Goal: Information Seeking & Learning: Compare options

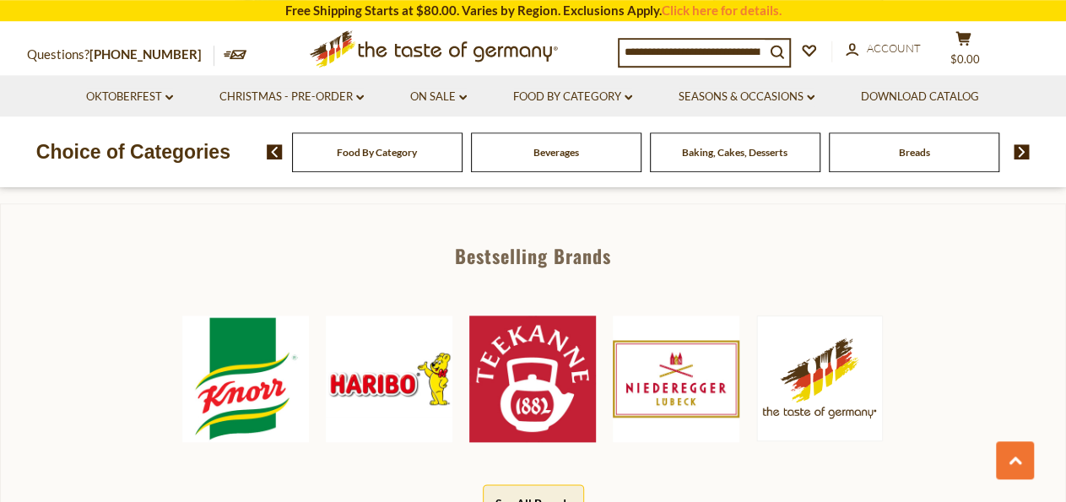
scroll to position [790, 0]
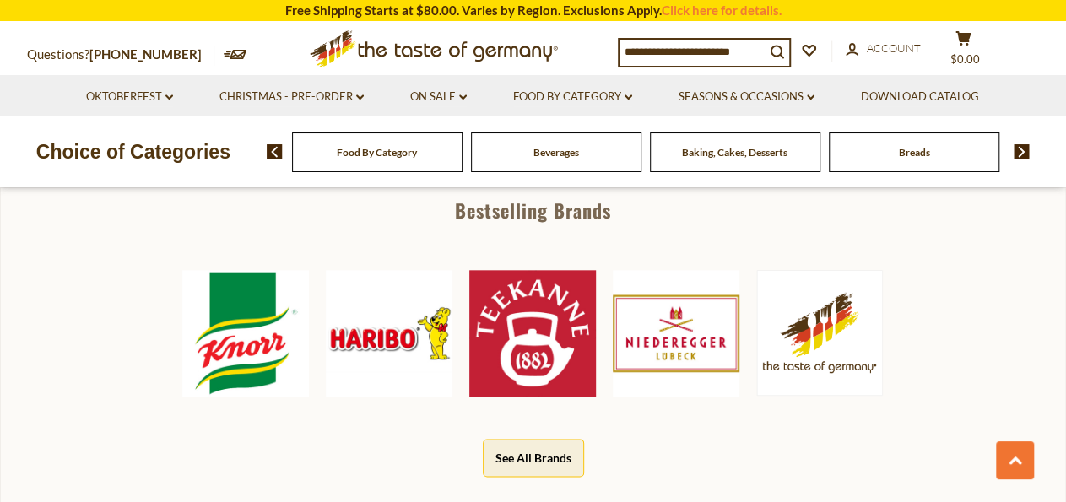
click at [664, 323] on img at bounding box center [676, 333] width 127 height 127
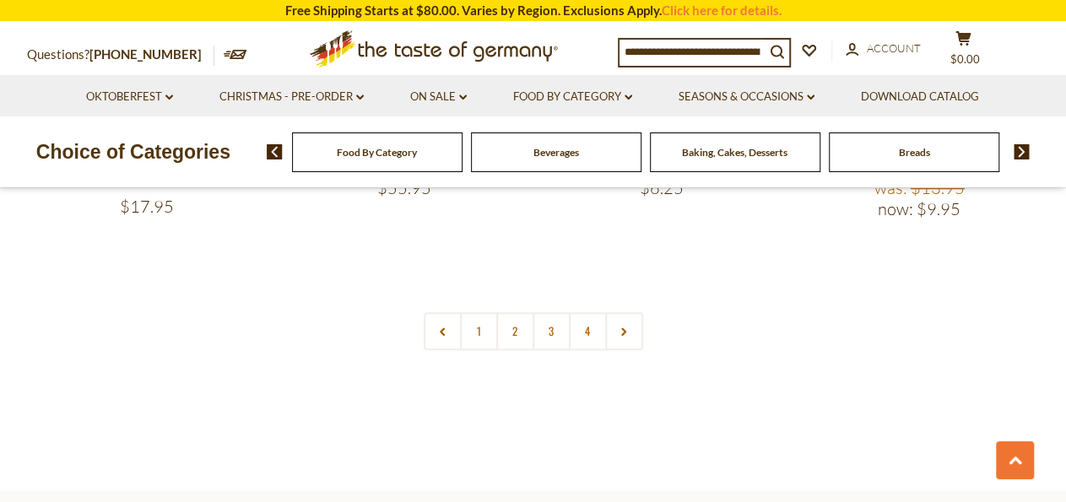
scroll to position [3775, 0]
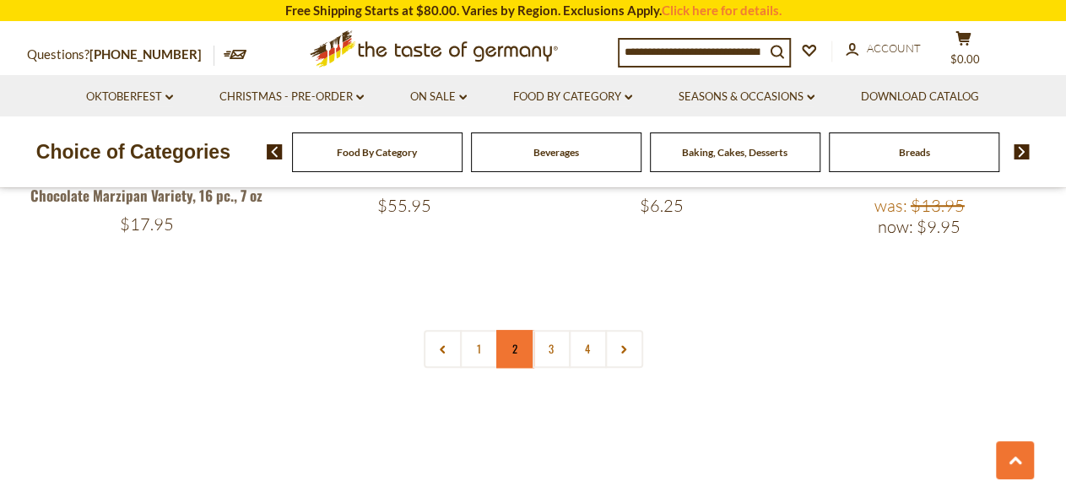
click at [514, 336] on link "2" at bounding box center [515, 349] width 38 height 38
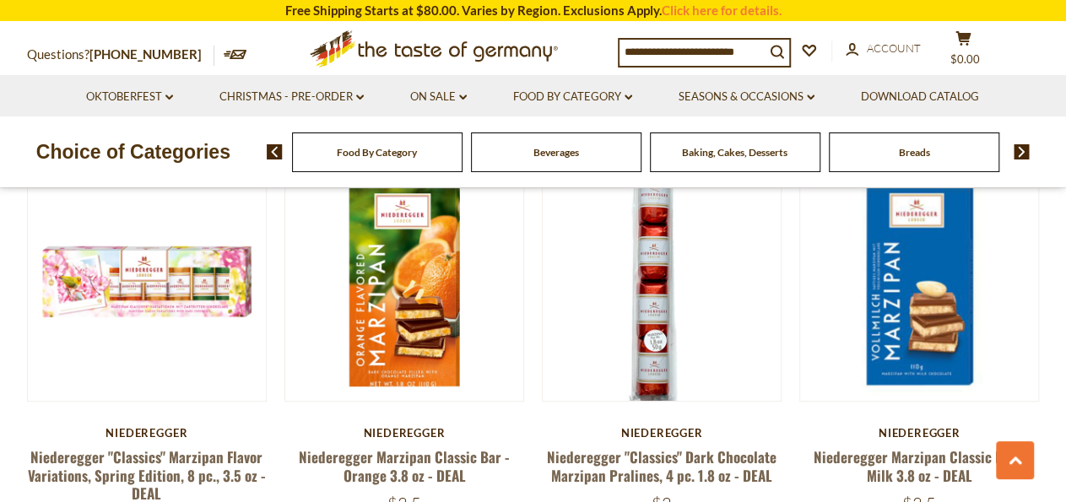
scroll to position [3864, 0]
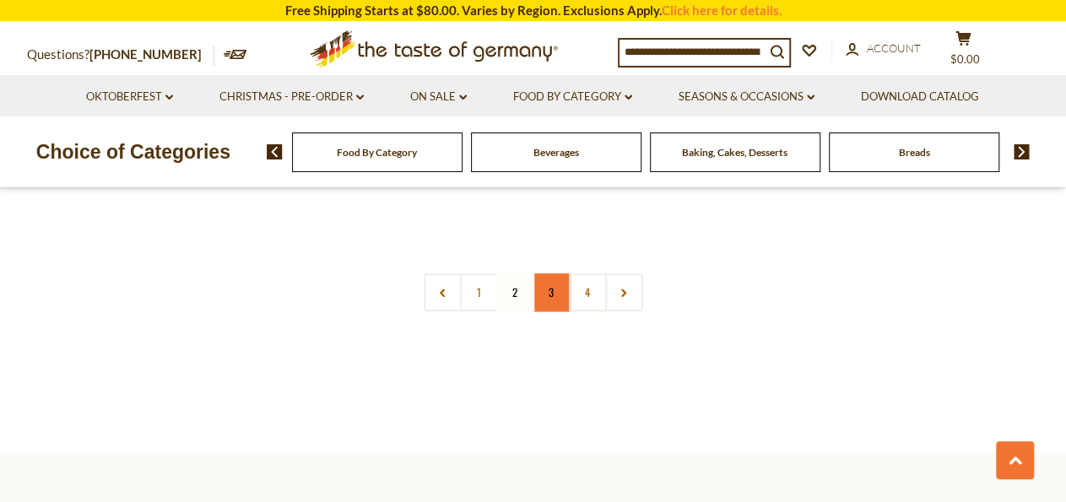
click at [560, 278] on link "3" at bounding box center [552, 292] width 38 height 38
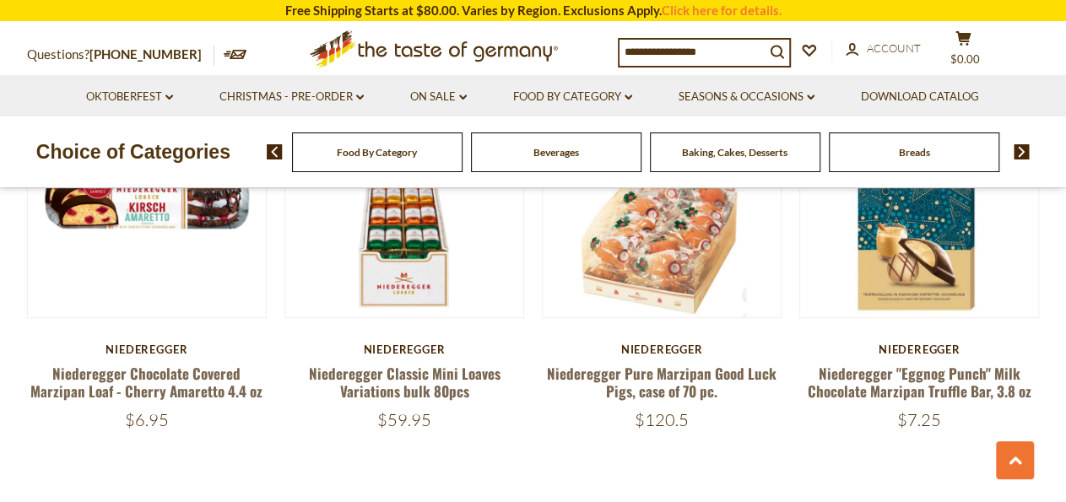
scroll to position [3776, 0]
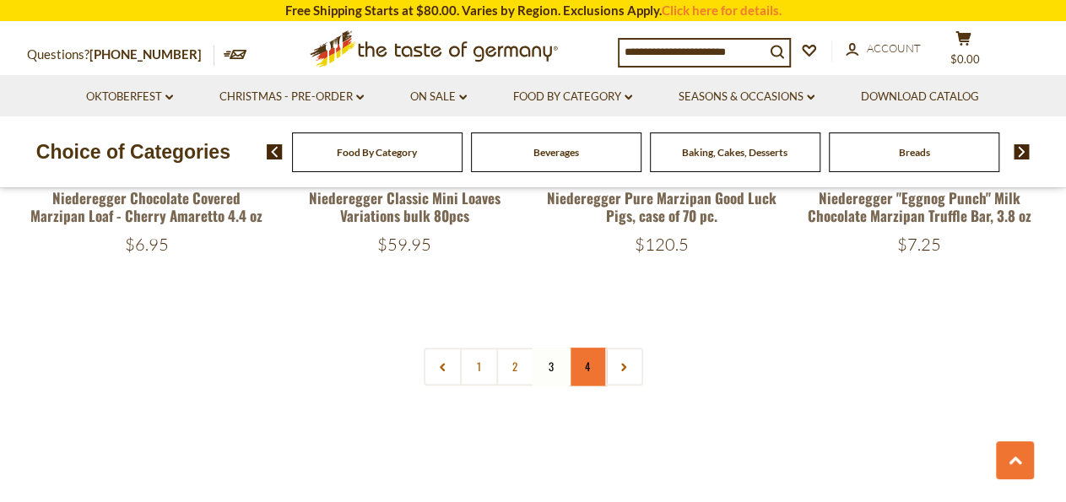
click at [585, 361] on link "4" at bounding box center [588, 367] width 38 height 38
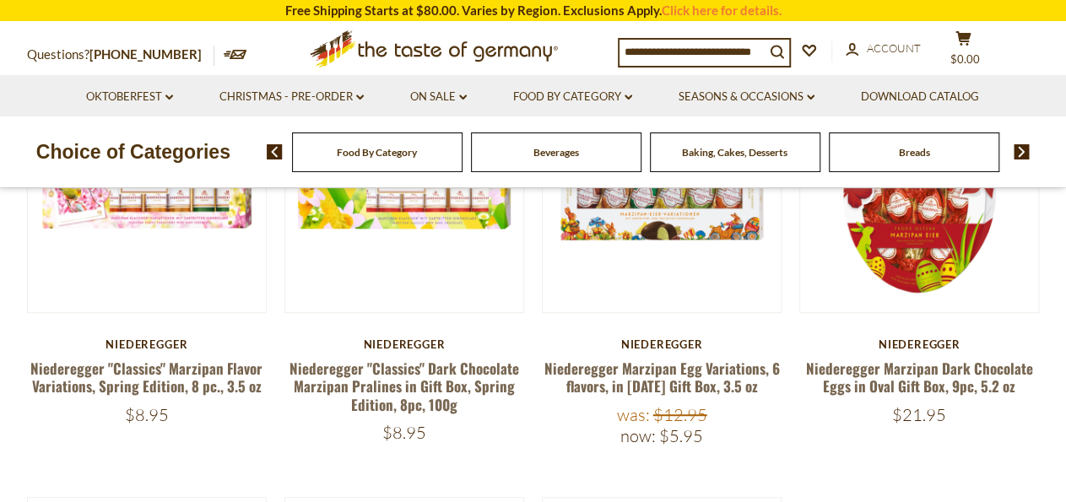
scroll to position [265, 0]
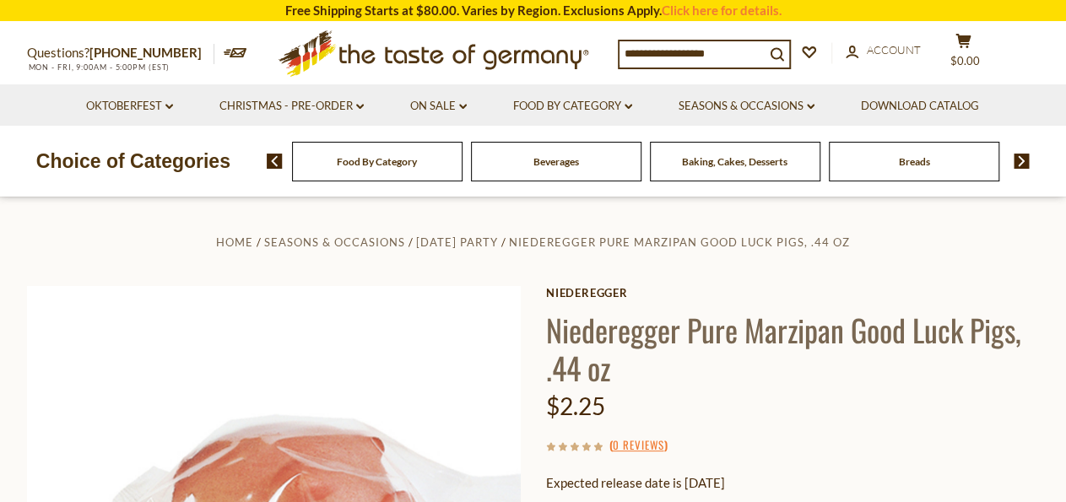
click at [997, 332] on h1 "Niederegger Pure Marzipan Good Luck Pigs, .44 oz" at bounding box center [793, 349] width 494 height 76
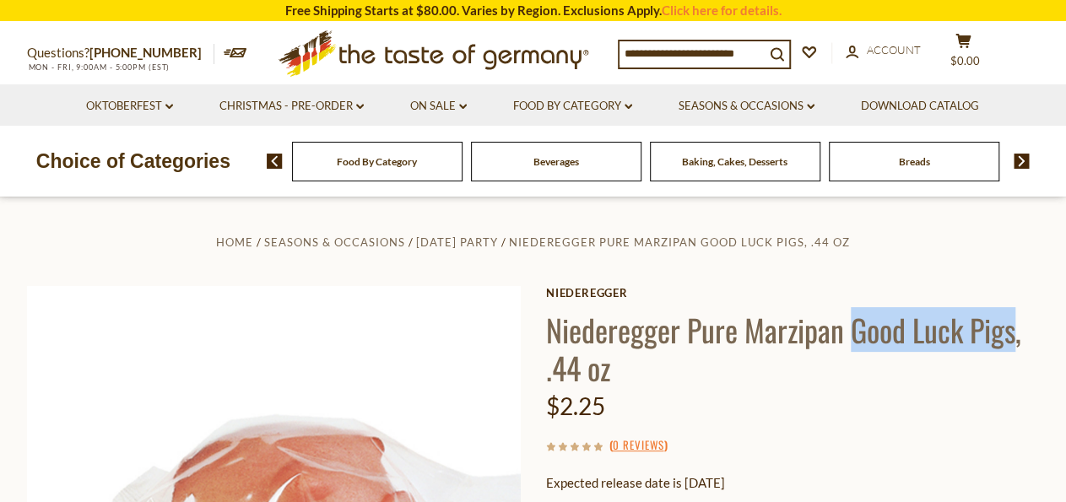
drag, startPoint x: 997, startPoint y: 332, endPoint x: 890, endPoint y: 333, distance: 107.2
click at [890, 333] on h1 "Niederegger Pure Marzipan Good Luck Pigs, .44 oz" at bounding box center [793, 349] width 494 height 76
copy h1 "Good Luck Pigs"
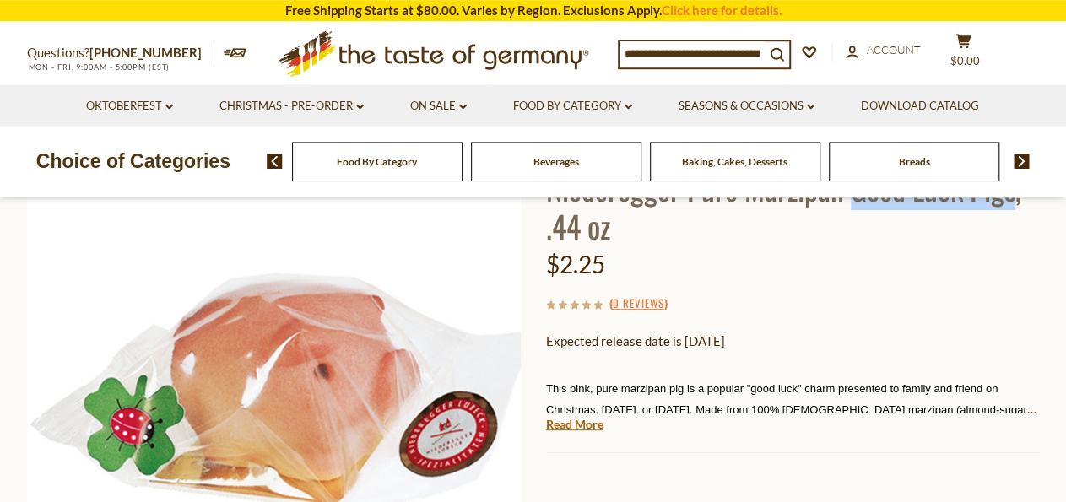
scroll to position [263, 0]
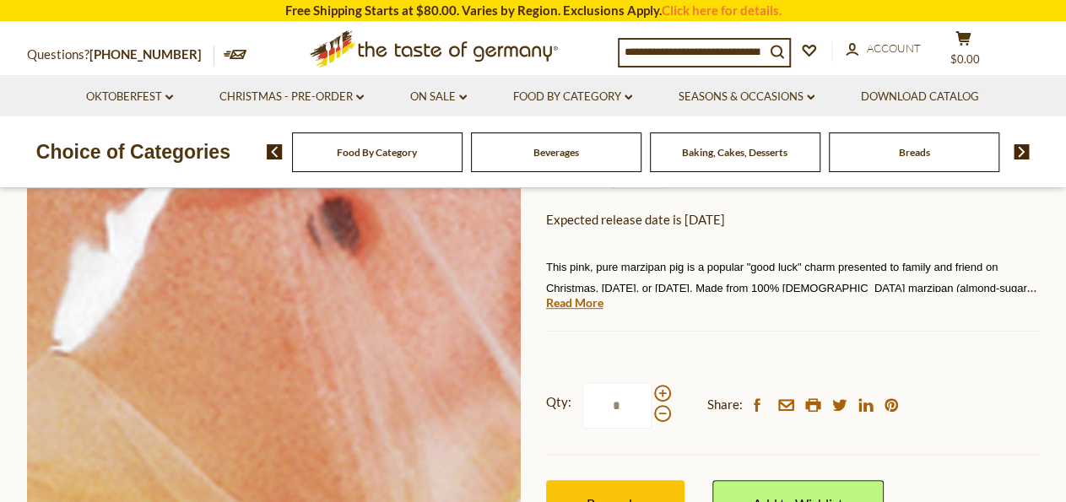
click at [316, 260] on img at bounding box center [274, 270] width 494 height 494
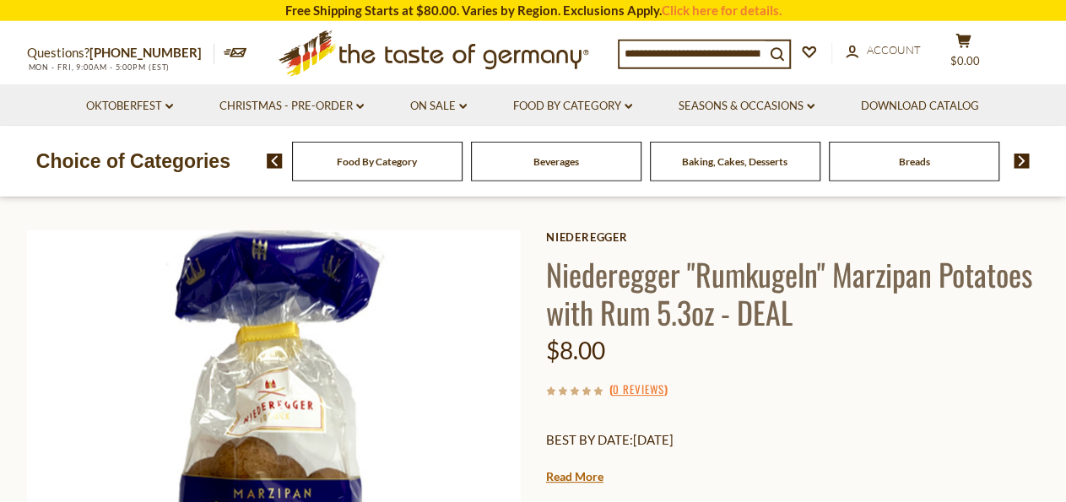
scroll to position [88, 0]
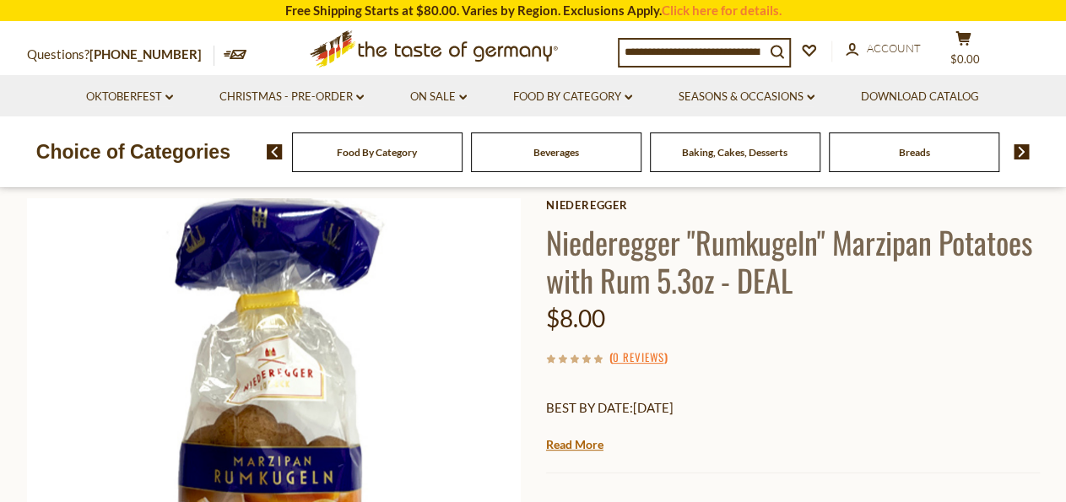
click at [777, 251] on h1 "Niederegger "Rumkugeln" Marzipan Potatoes with Rum 5.3oz - DEAL" at bounding box center [793, 261] width 494 height 76
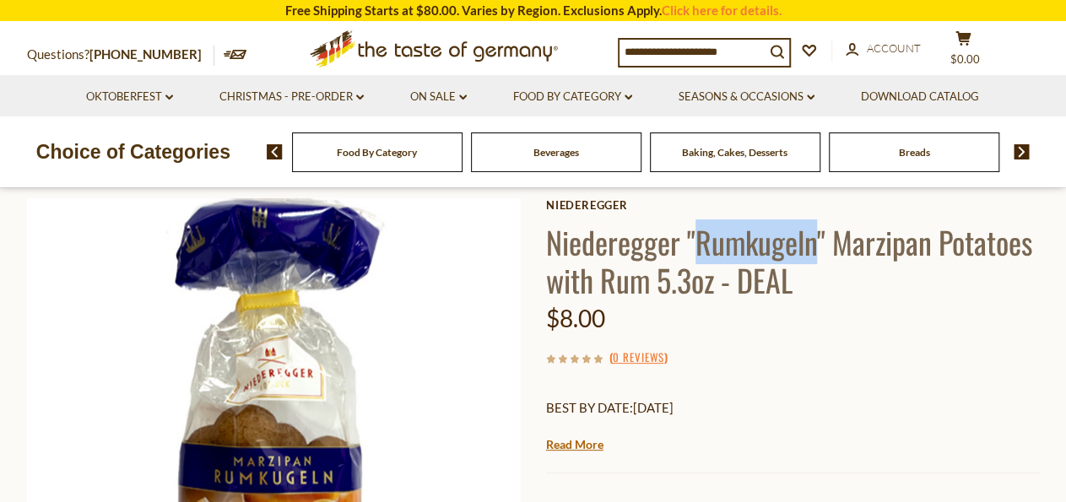
copy h1 "Rumkugeln"
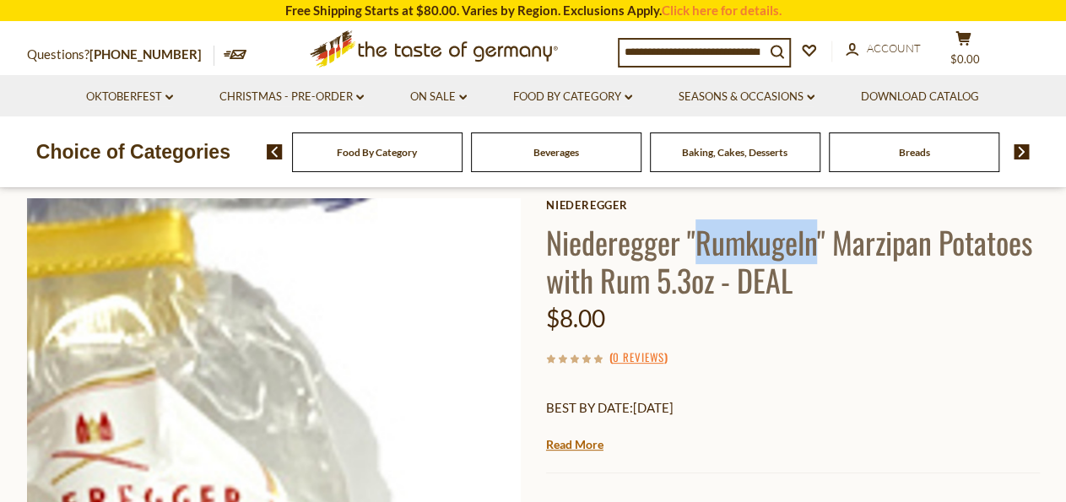
click at [340, 322] on img at bounding box center [274, 445] width 494 height 494
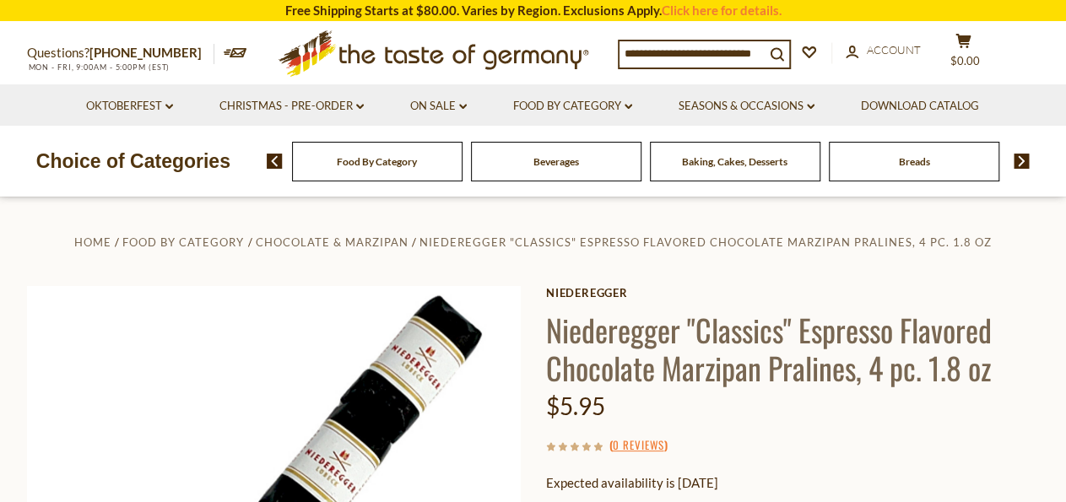
click at [860, 338] on h1 "Niederegger "Classics" Espresso Flavored Chocolate Marzipan Pralines, 4 pc. 1.8…" at bounding box center [793, 349] width 494 height 76
copy h1 "Espresso"
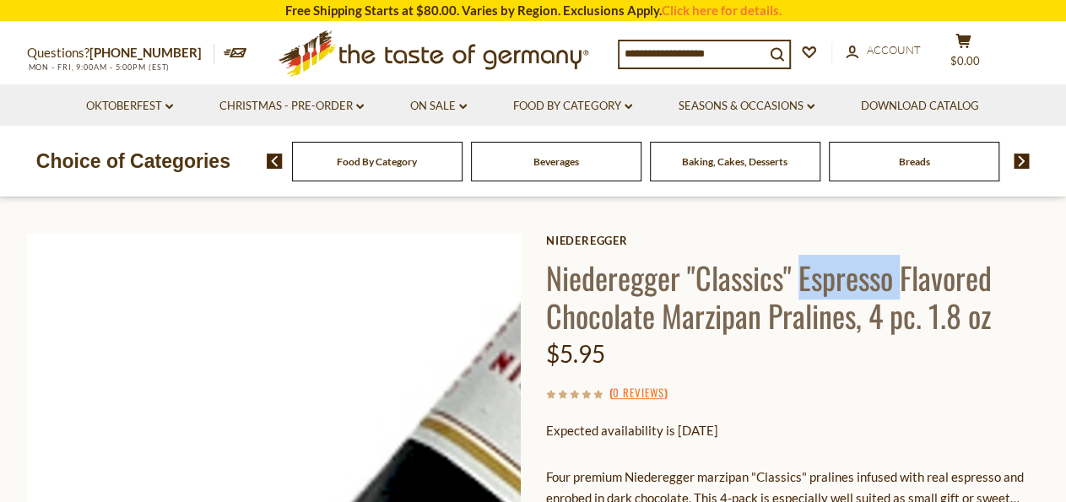
scroll to position [88, 0]
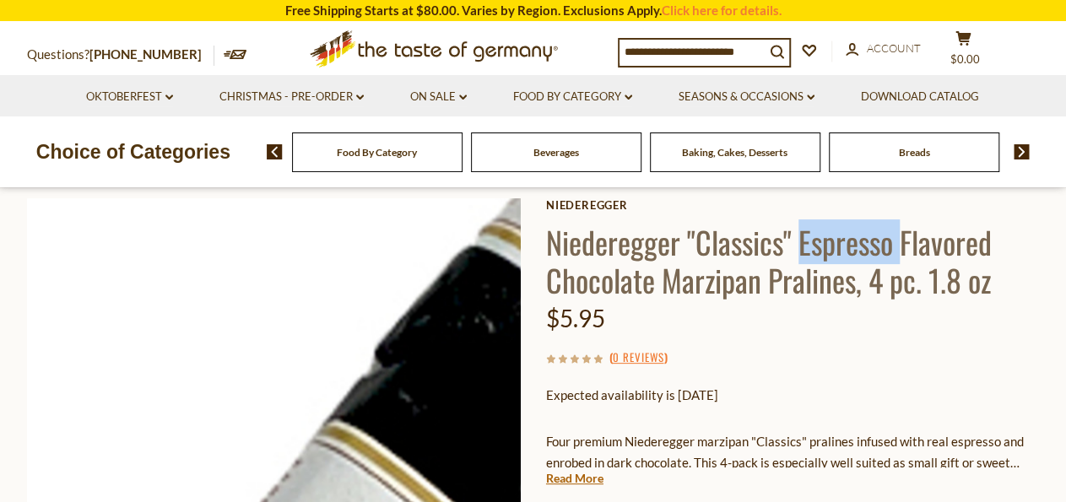
click at [326, 295] on img at bounding box center [274, 445] width 494 height 494
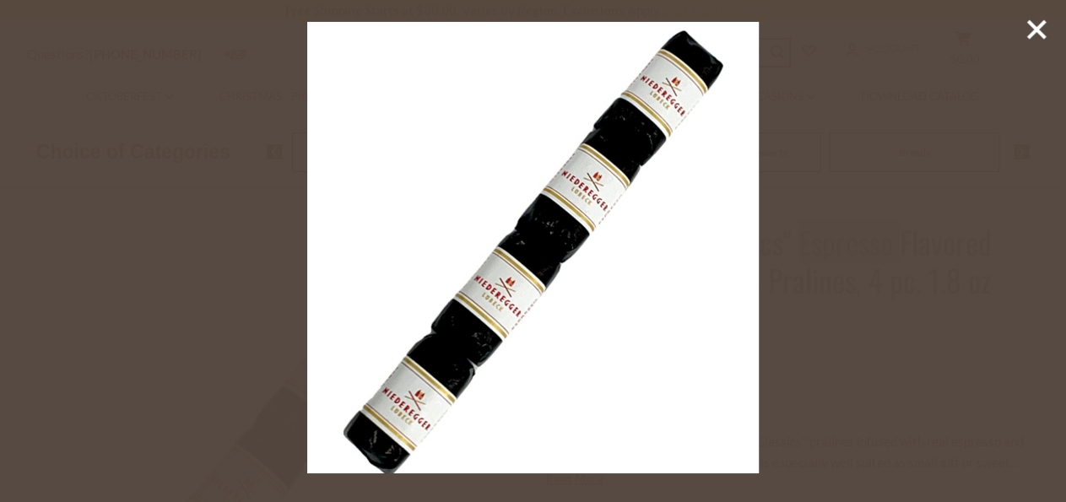
click at [1037, 41] on icon at bounding box center [1036, 29] width 25 height 25
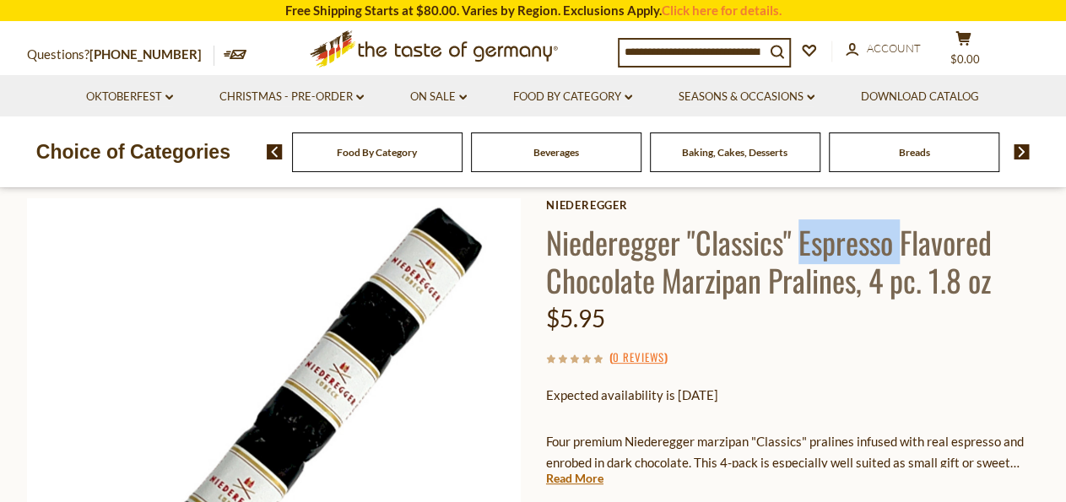
scroll to position [439, 0]
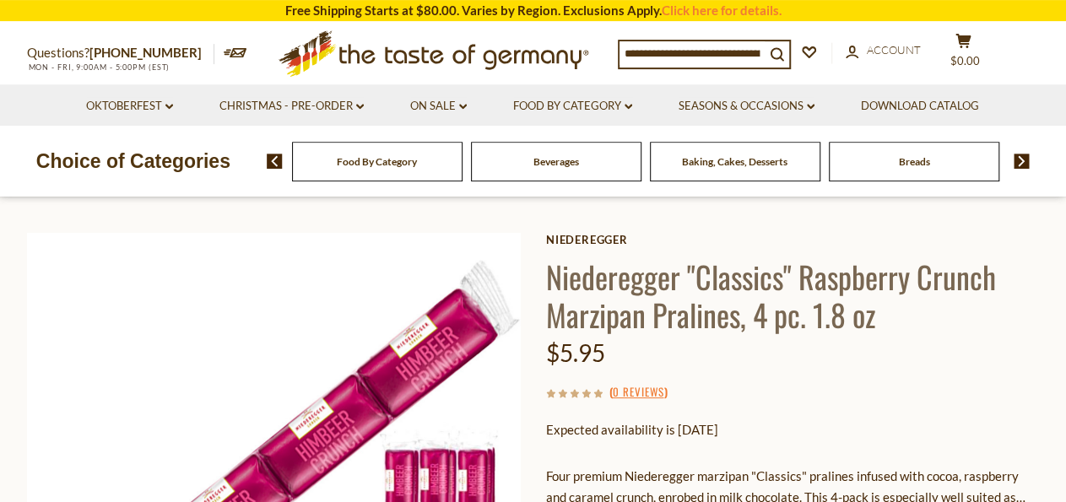
scroll to position [88, 0]
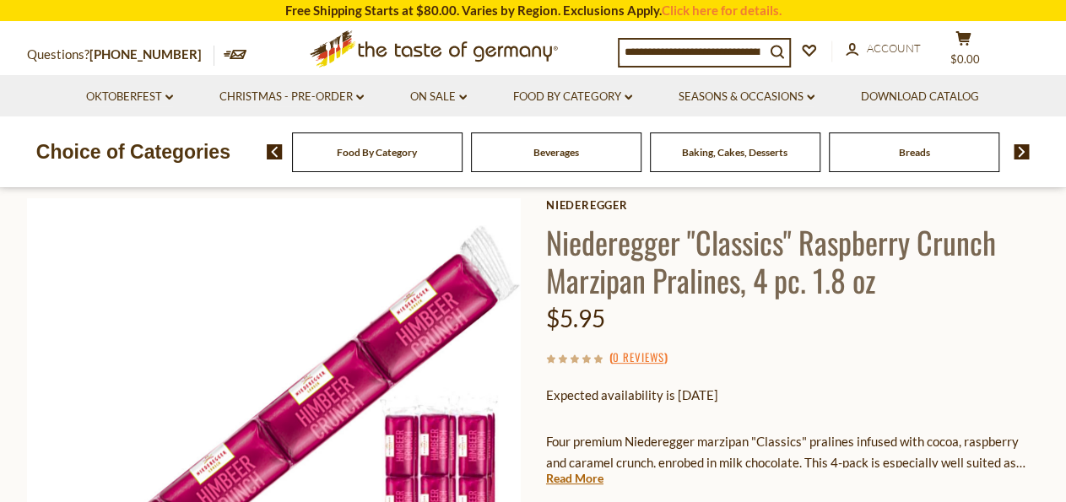
click at [868, 251] on h1 "Niederegger "Classics" Raspberry Crunch Marzipan Pralines, 4 pc. 1.8 oz" at bounding box center [793, 261] width 494 height 76
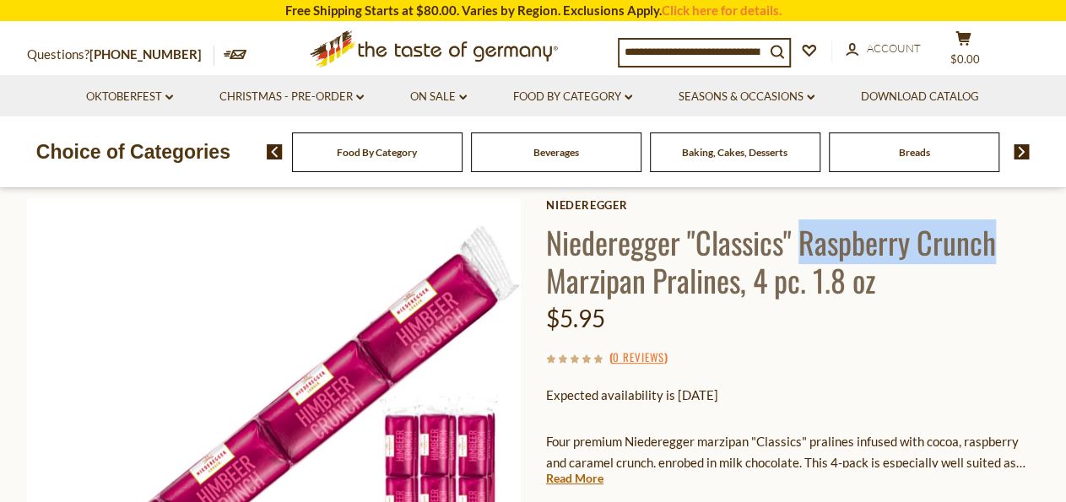
drag, startPoint x: 868, startPoint y: 251, endPoint x: 942, endPoint y: 249, distance: 74.3
click at [942, 249] on h1 "Niederegger "Classics" Raspberry Crunch Marzipan Pralines, 4 pc. 1.8 oz" at bounding box center [793, 261] width 494 height 76
copy h1 "Raspberry Crunch"
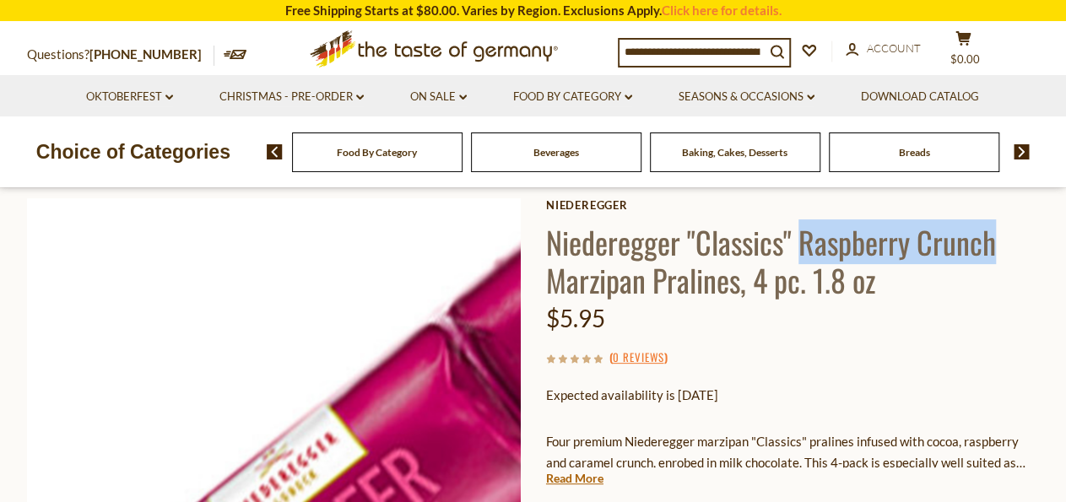
click at [320, 347] on img at bounding box center [274, 445] width 494 height 494
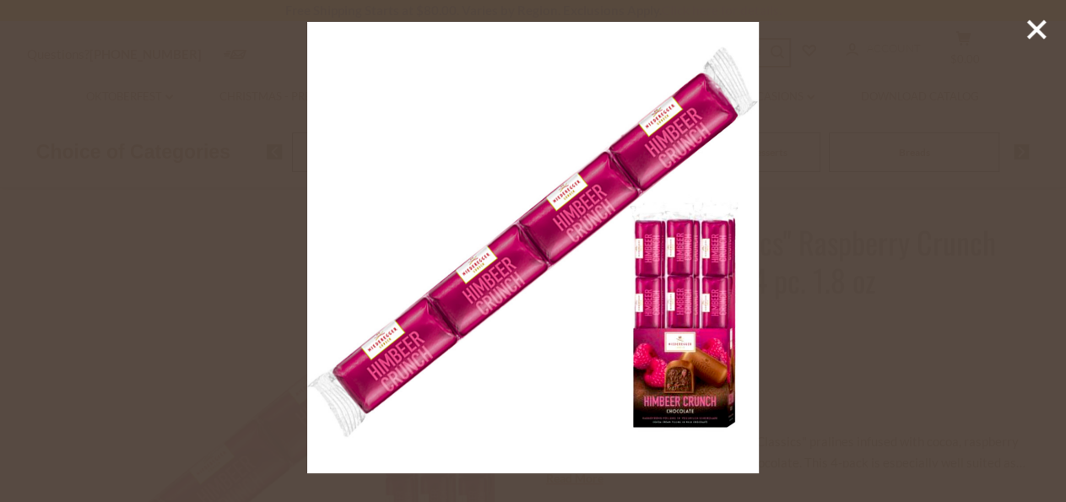
click at [1053, 35] on div at bounding box center [533, 251] width 1066 height 502
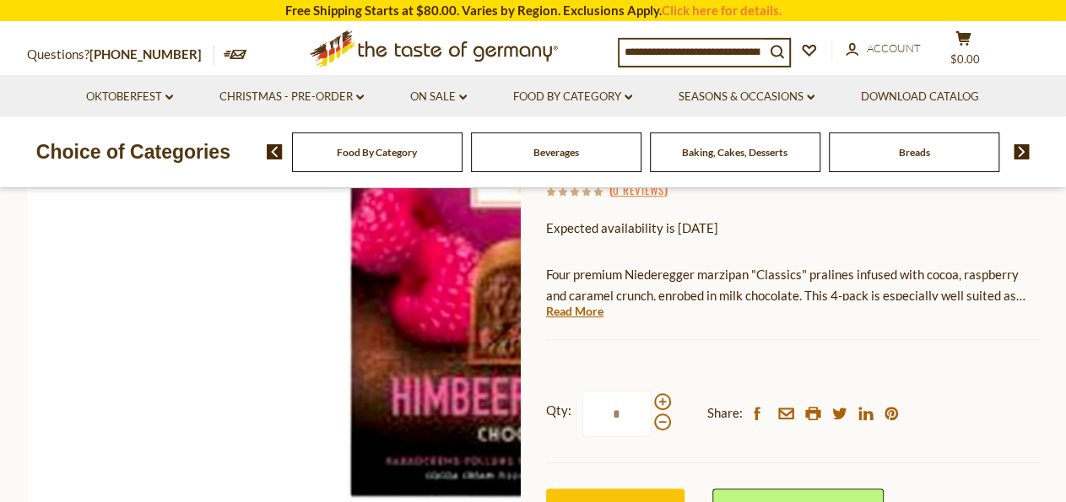
scroll to position [176, 0]
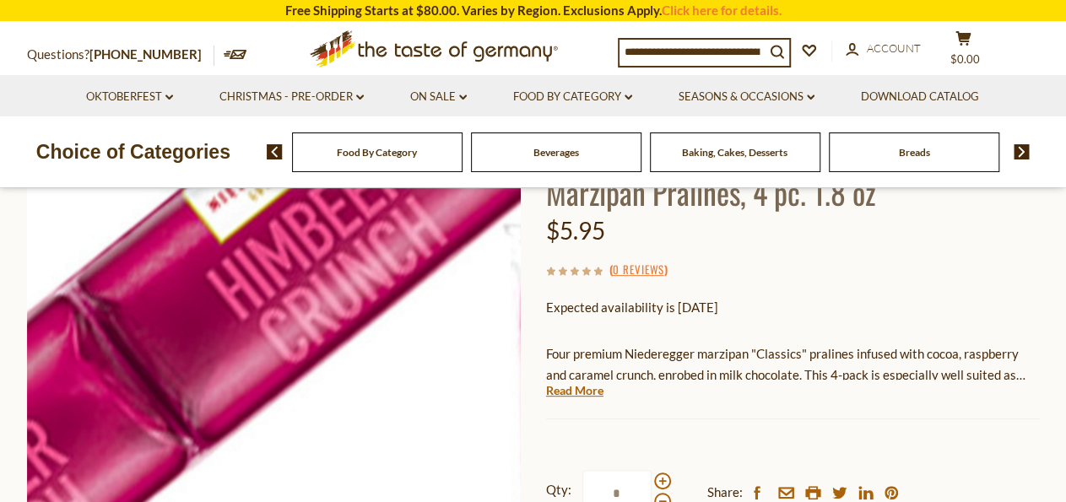
click at [330, 347] on img at bounding box center [274, 358] width 494 height 494
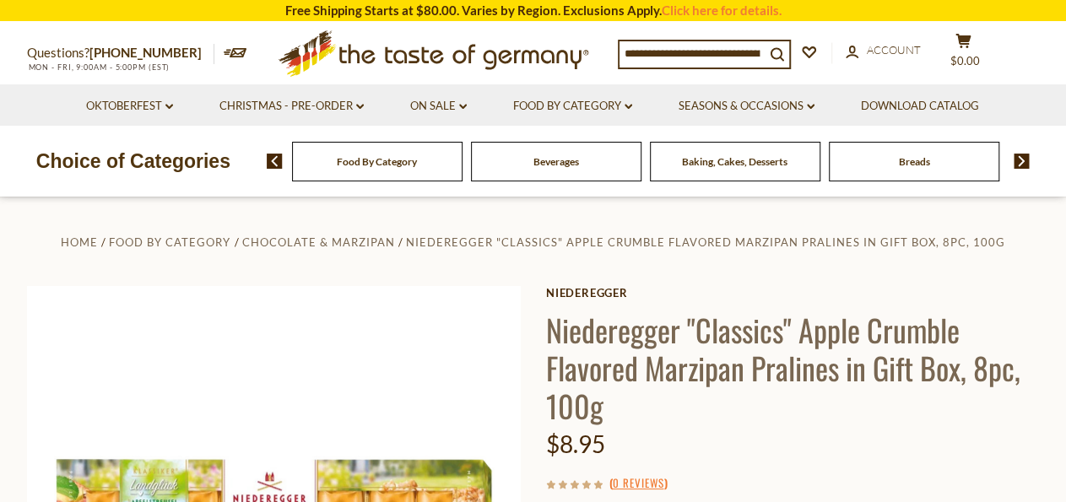
click at [820, 334] on h1 "Niederegger "Classics" Apple Crumble Flavored Marzipan Pralines in Gift Box, 8p…" at bounding box center [793, 368] width 494 height 114
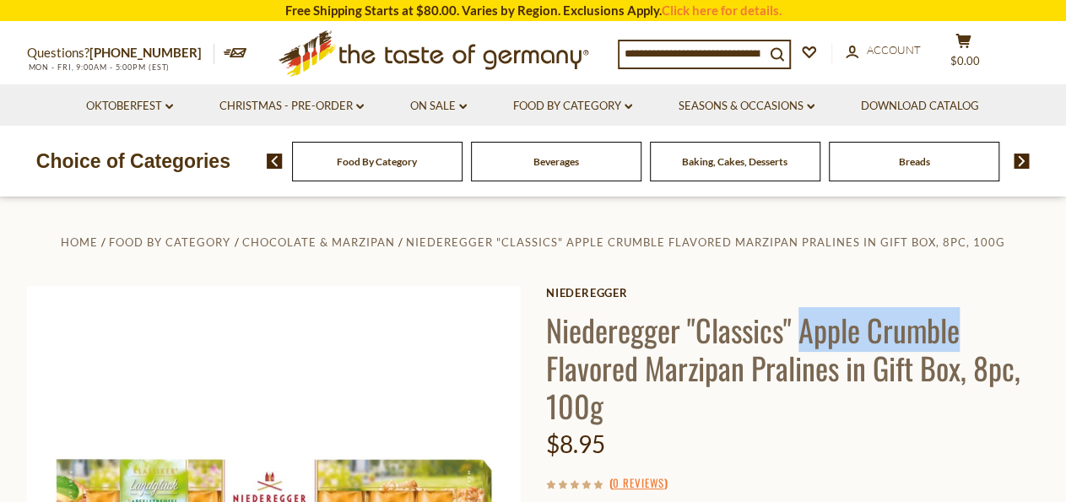
drag, startPoint x: 820, startPoint y: 334, endPoint x: 895, endPoint y: 333, distance: 75.1
click at [895, 333] on h1 "Niederegger "Classics" Apple Crumble Flavored Marzipan Pralines in Gift Box, 8p…" at bounding box center [793, 368] width 494 height 114
copy h1 "Apple Crumble"
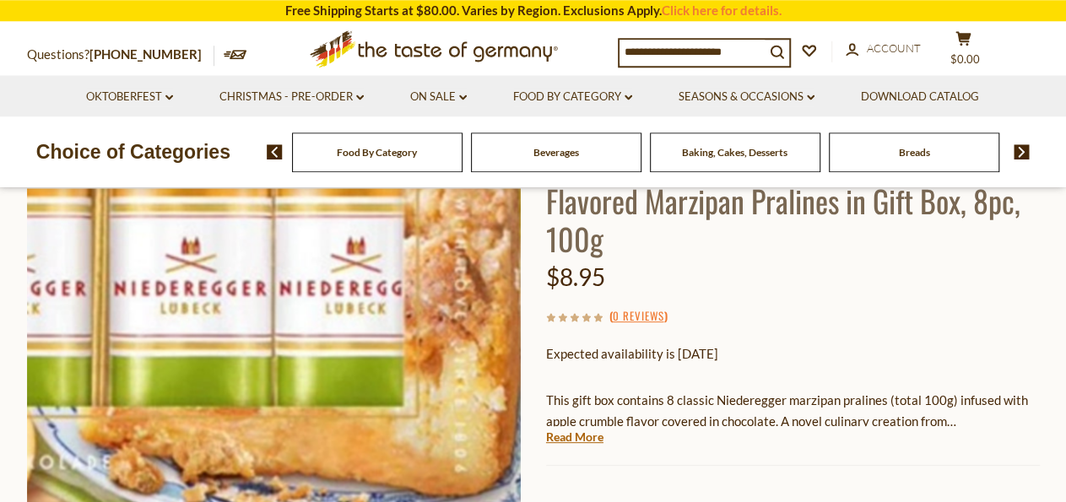
scroll to position [263, 0]
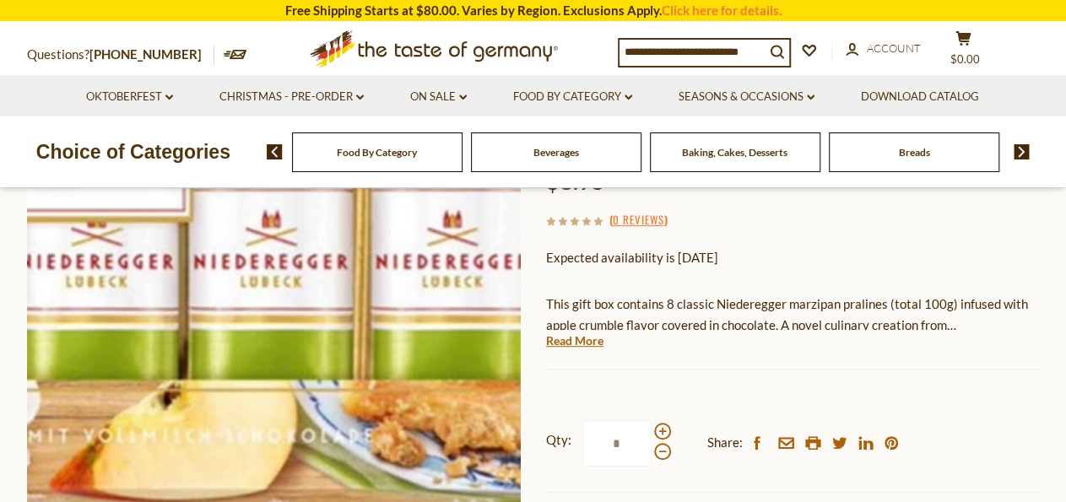
click at [367, 273] on img at bounding box center [274, 270] width 494 height 494
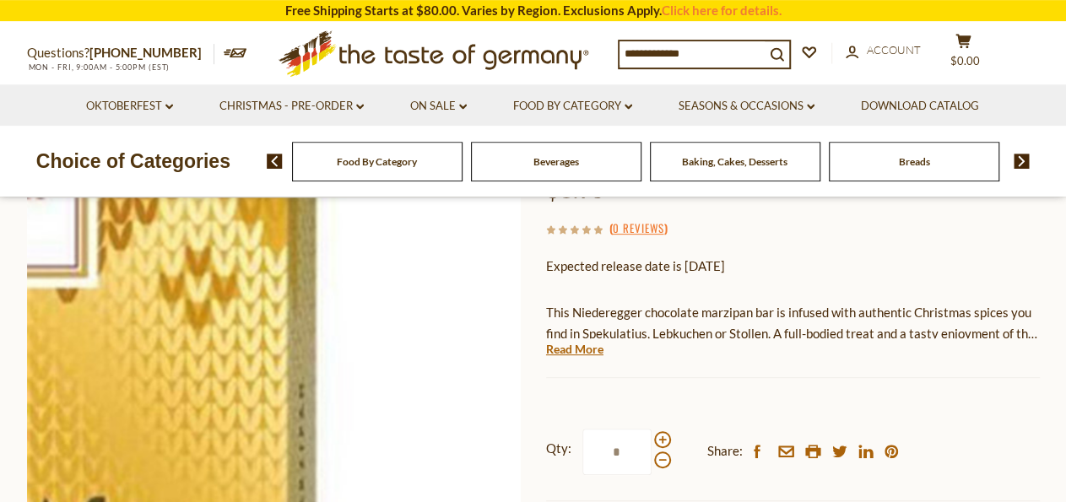
scroll to position [263, 0]
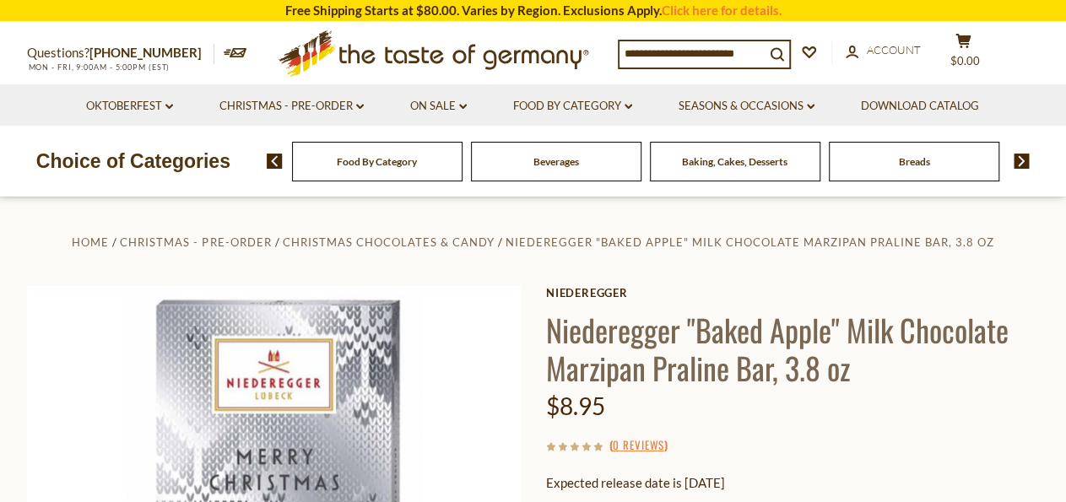
scroll to position [88, 0]
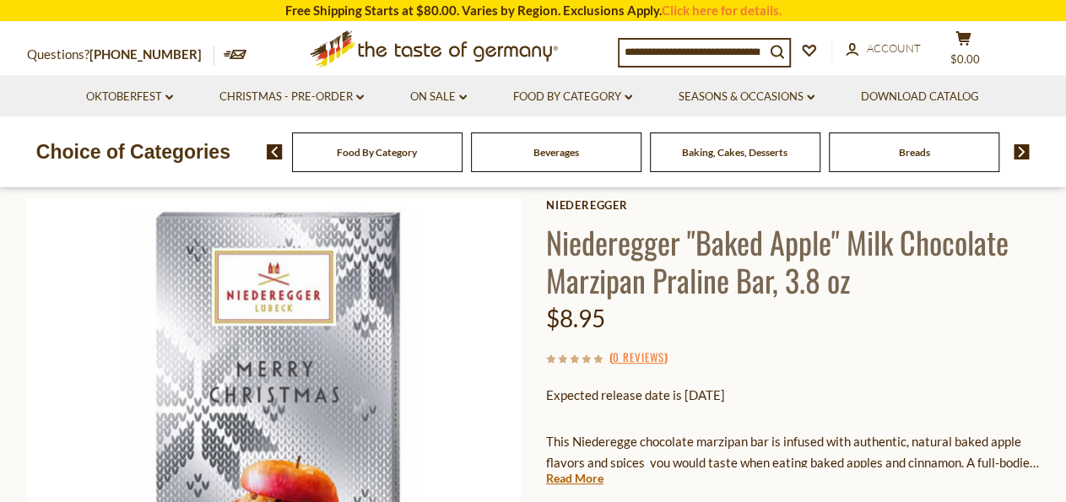
click at [772, 243] on h1 "Niederegger "Baked Apple" Milk Chocolate Marzipan Praline Bar, 3.8 oz" at bounding box center [793, 261] width 494 height 76
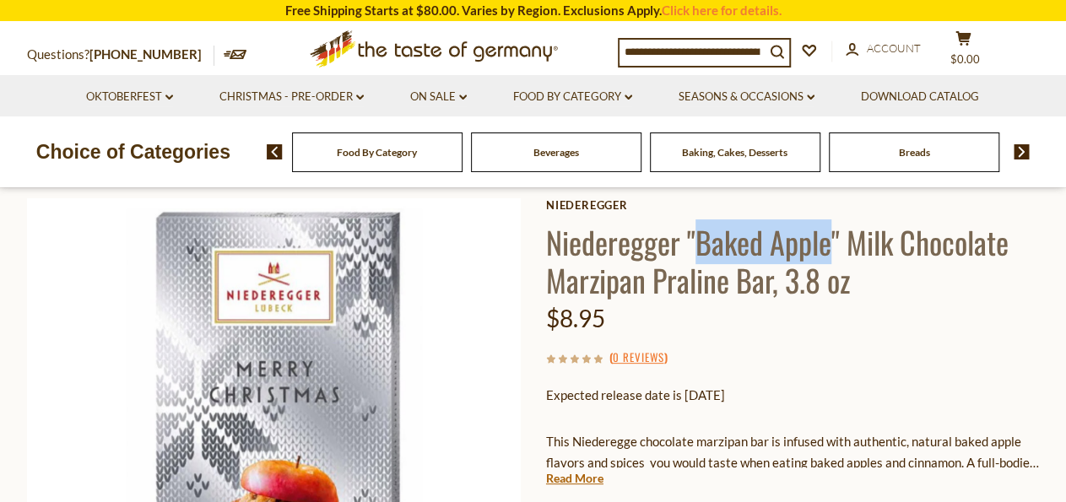
drag, startPoint x: 772, startPoint y: 243, endPoint x: 750, endPoint y: 246, distance: 22.2
click at [750, 246] on h1 "Niederegger "Baked Apple" Milk Chocolate Marzipan Praline Bar, 3.8 oz" at bounding box center [793, 261] width 494 height 76
copy h1 "Baked Apple"
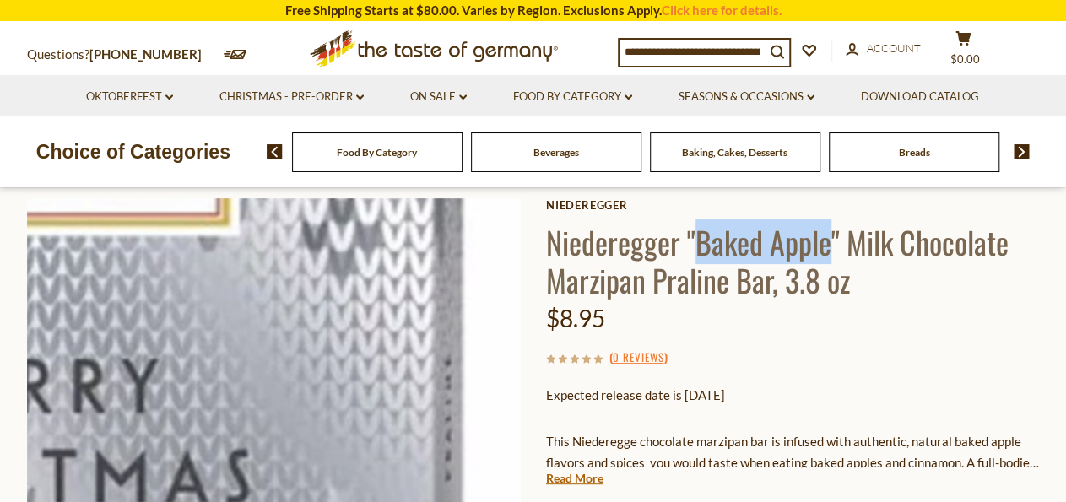
click at [374, 362] on img at bounding box center [274, 445] width 494 height 494
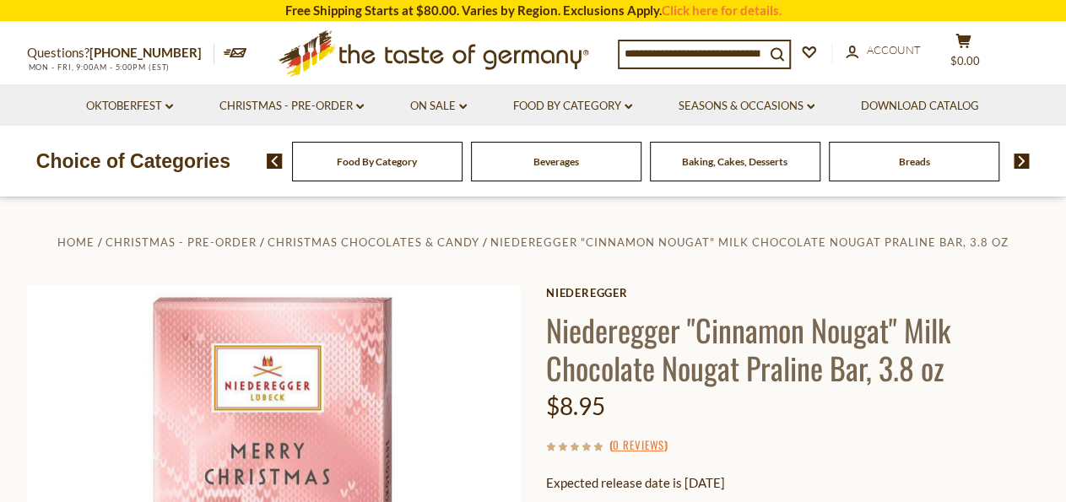
scroll to position [88, 0]
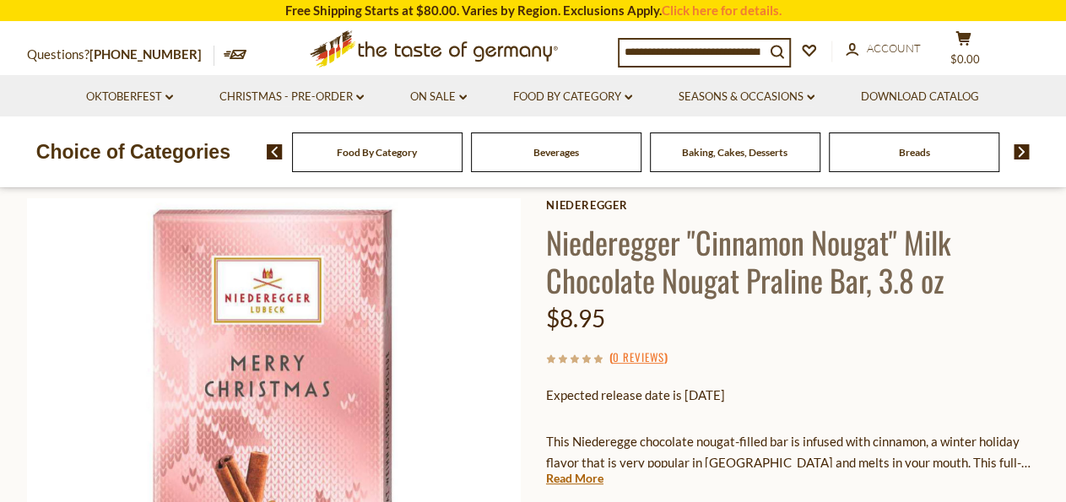
click at [739, 244] on h1 "Niederegger "Cinnamon Nougat" Milk Chocolate Nougat Praline Bar, 3.8 oz" at bounding box center [793, 261] width 494 height 76
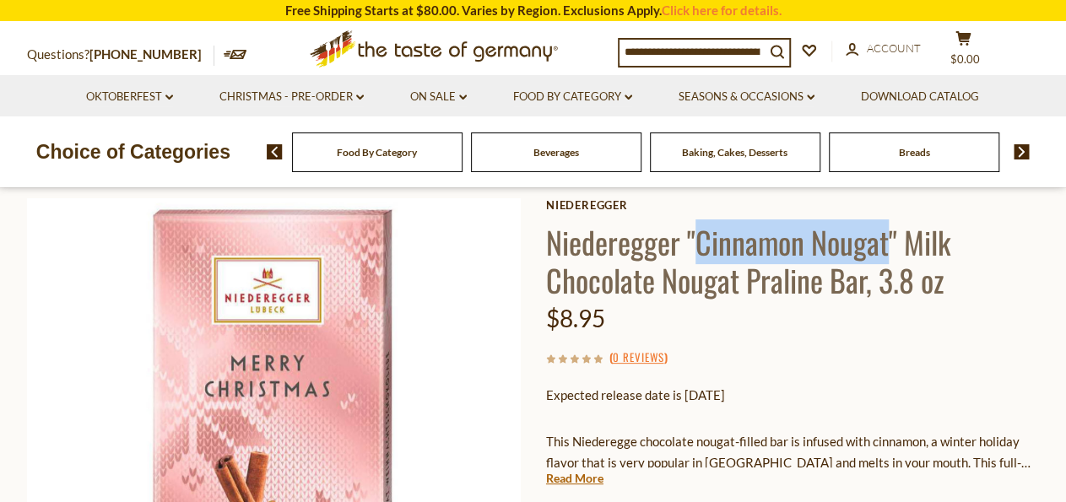
drag, startPoint x: 739, startPoint y: 244, endPoint x: 836, endPoint y: 242, distance: 96.2
click at [836, 242] on h1 "Niederegger "Cinnamon Nougat" Milk Chocolate Nougat Praline Bar, 3.8 oz" at bounding box center [793, 261] width 494 height 76
copy h1 "Cinnamon Nougat"
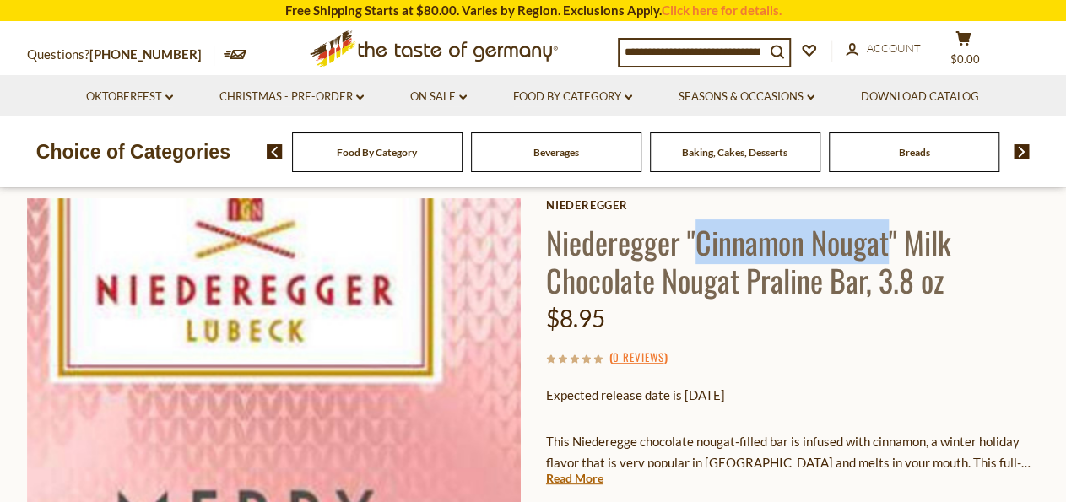
click at [276, 301] on img at bounding box center [274, 445] width 494 height 494
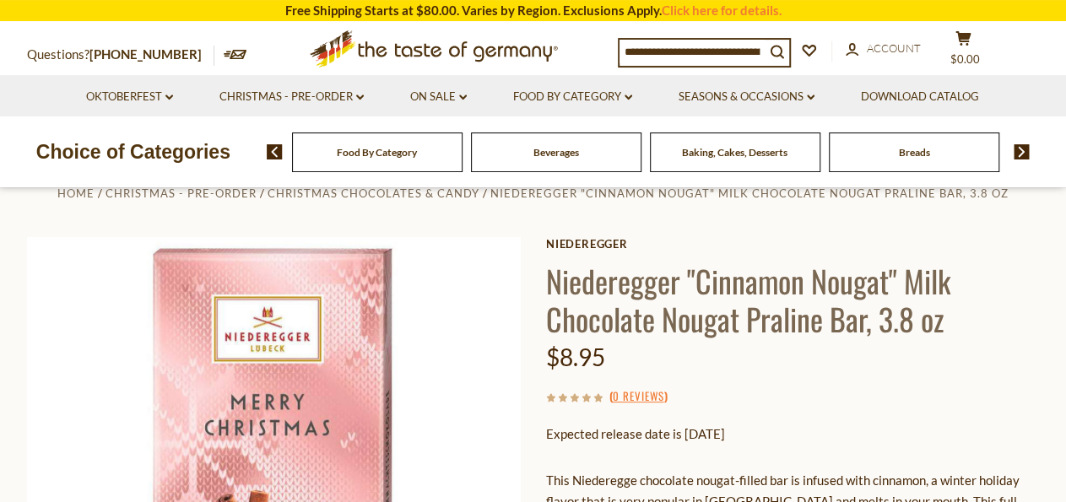
scroll to position [88, 0]
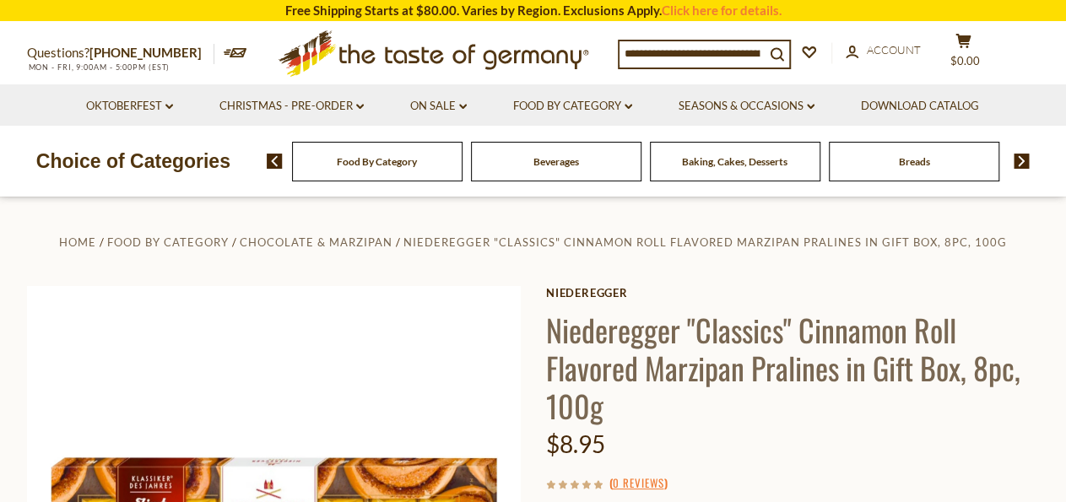
click at [869, 338] on h1 "Niederegger "Classics" Cinnamon Roll Flavored Marzipan Pralines in Gift Box, 8p…" at bounding box center [793, 368] width 494 height 114
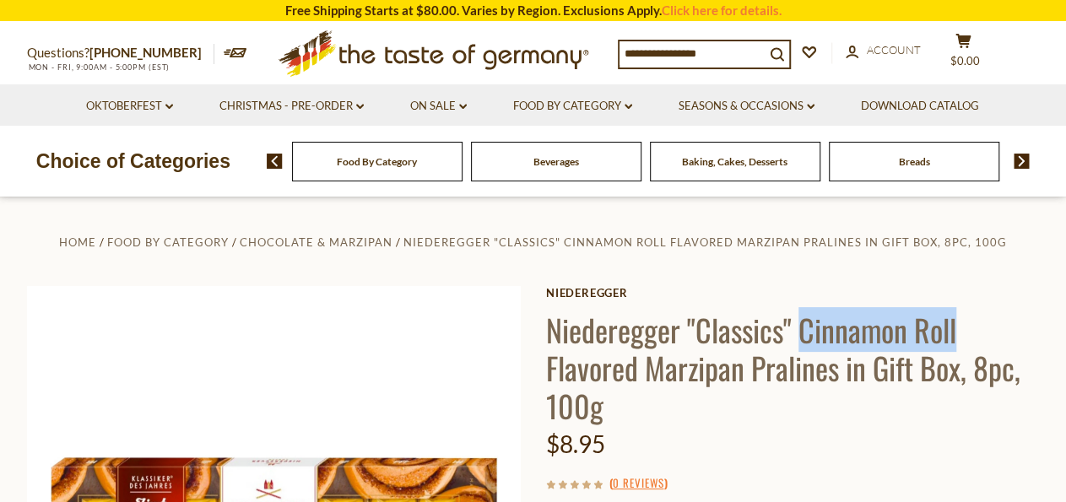
drag, startPoint x: 869, startPoint y: 338, endPoint x: 923, endPoint y: 338, distance: 53.2
click at [923, 338] on h1 "Niederegger "Classics" Cinnamon Roll Flavored Marzipan Pralines in Gift Box, 8p…" at bounding box center [793, 368] width 494 height 114
copy h1 "Cinnamon Roll"
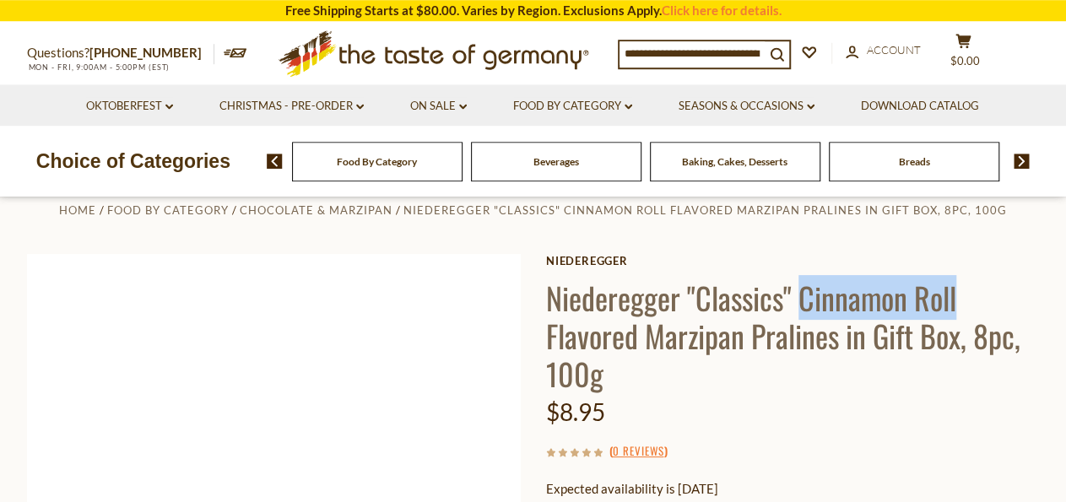
scroll to position [263, 0]
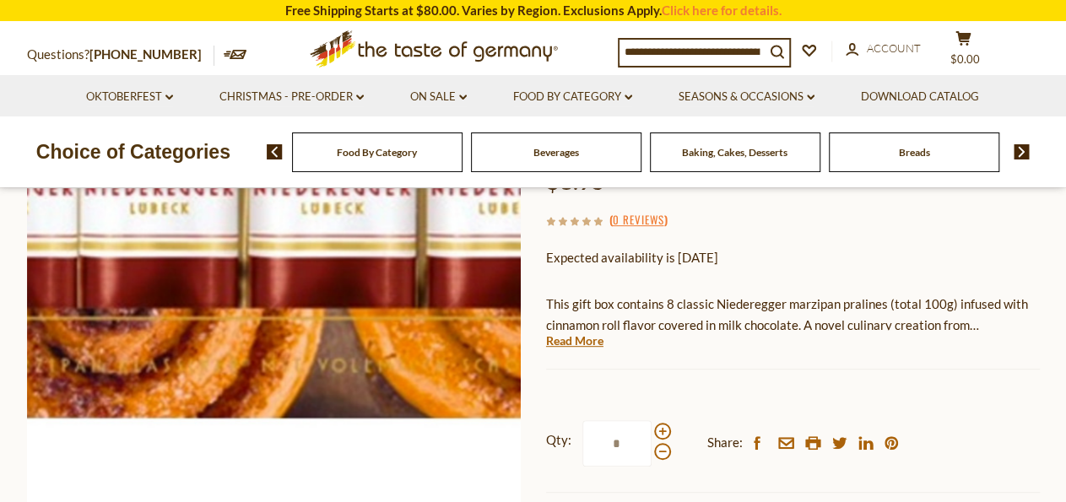
click at [273, 316] on img at bounding box center [274, 270] width 494 height 494
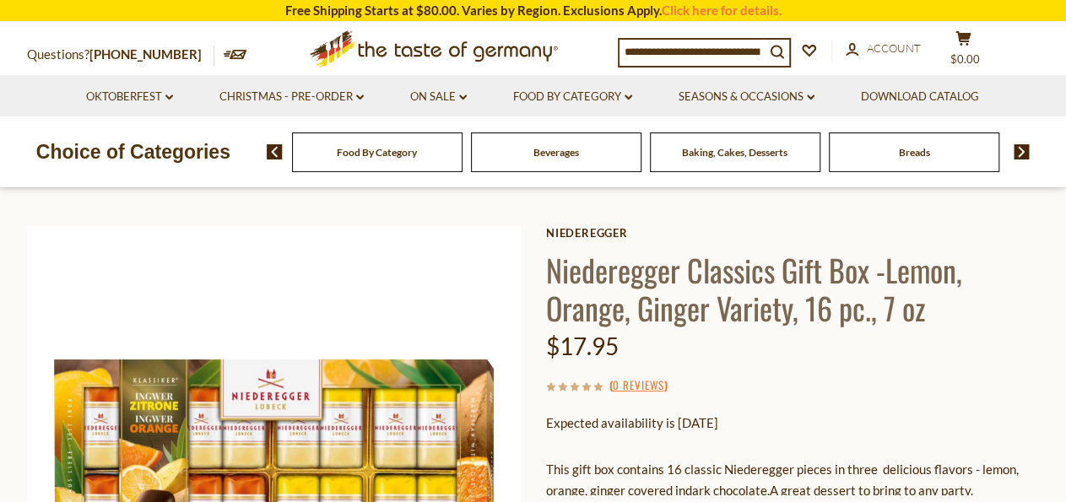
scroll to position [88, 0]
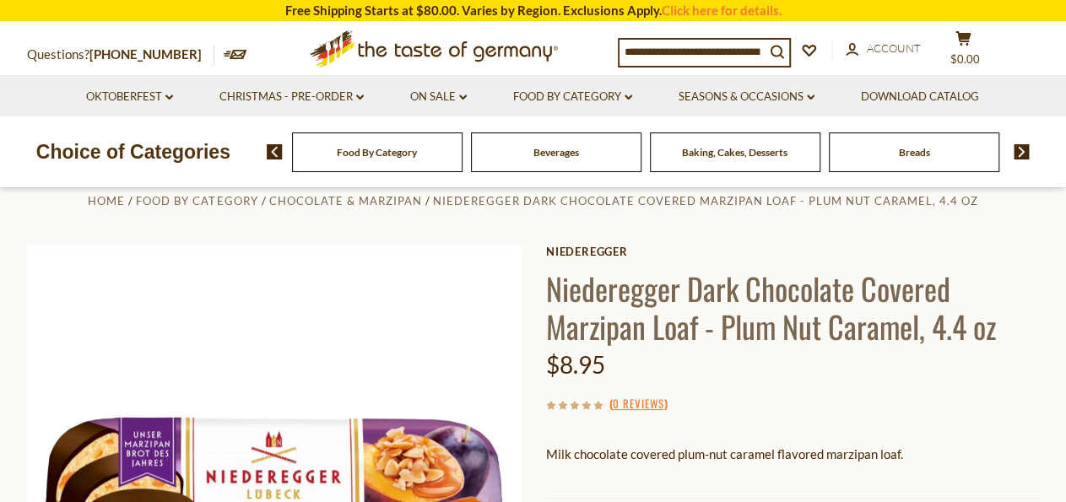
scroll to position [88, 0]
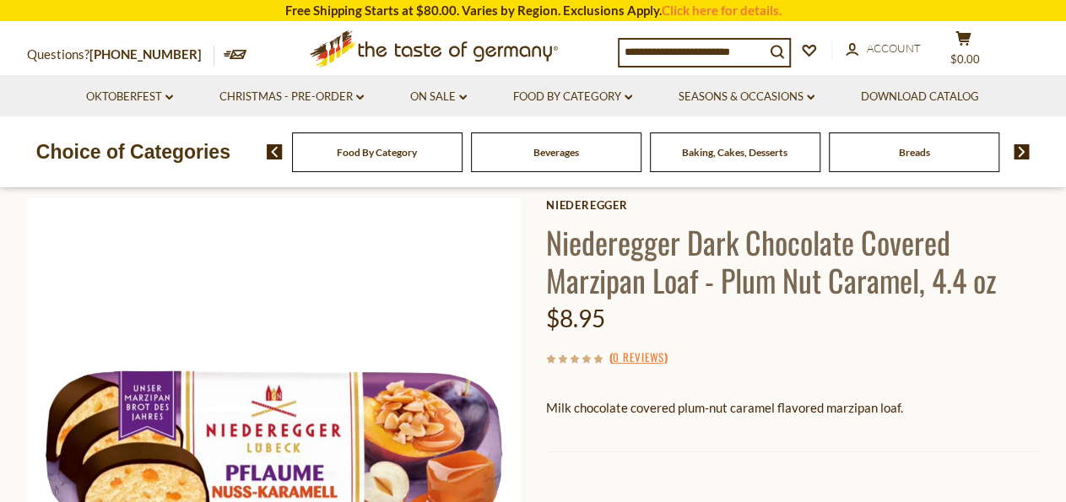
click at [742, 281] on h1 "Niederegger Dark Chocolate Covered Marzipan Loaf - Plum Nut Caramel, 4.4 oz" at bounding box center [793, 261] width 494 height 76
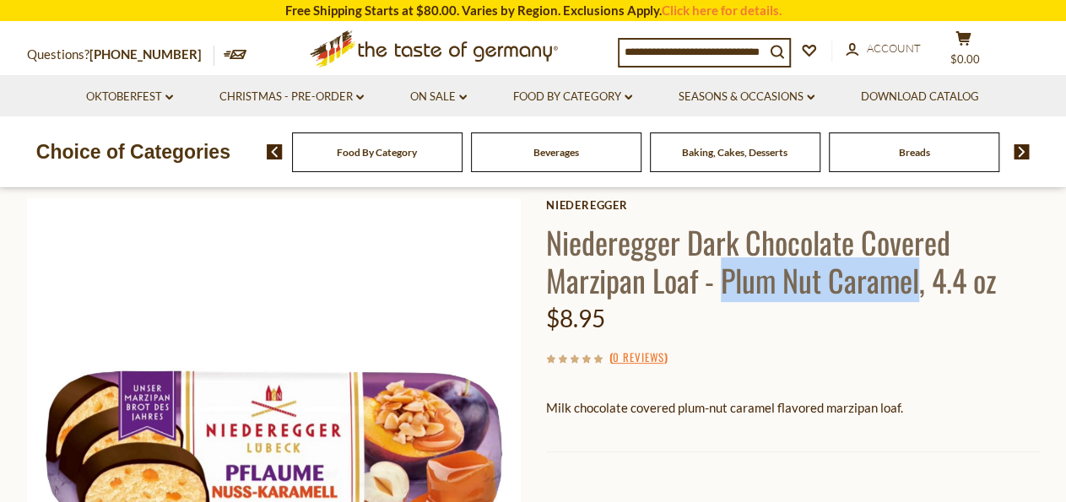
drag, startPoint x: 742, startPoint y: 281, endPoint x: 857, endPoint y: 284, distance: 114.8
click at [857, 284] on h1 "Niederegger Dark Chocolate Covered Marzipan Loaf - Plum Nut Caramel, 4.4 oz" at bounding box center [793, 261] width 494 height 76
copy h1 "Plum Nut Caramel"
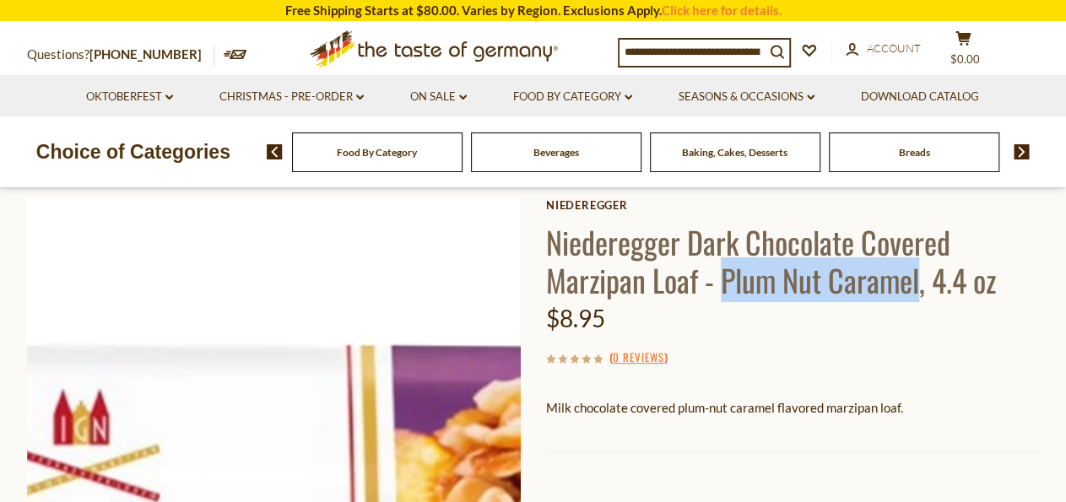
click at [350, 382] on img at bounding box center [274, 445] width 494 height 494
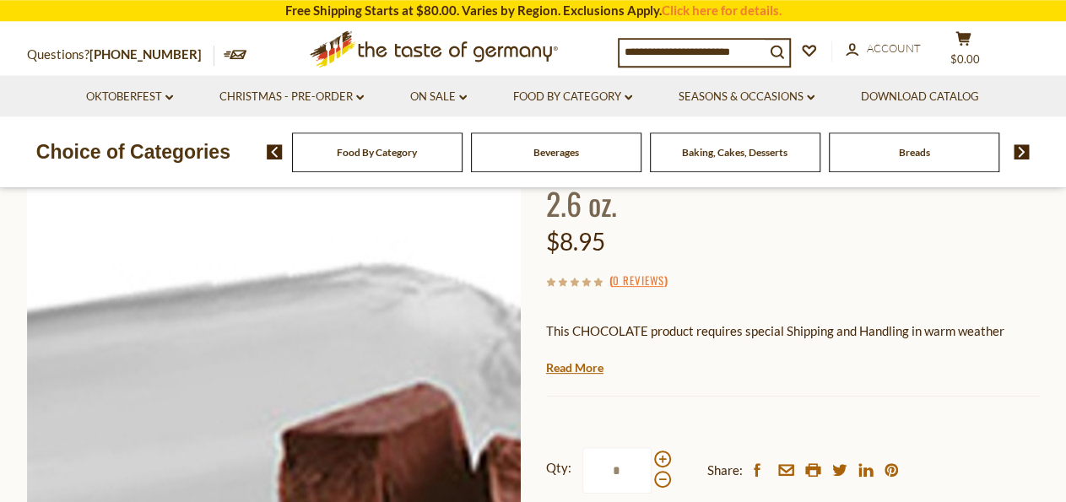
scroll to position [176, 0]
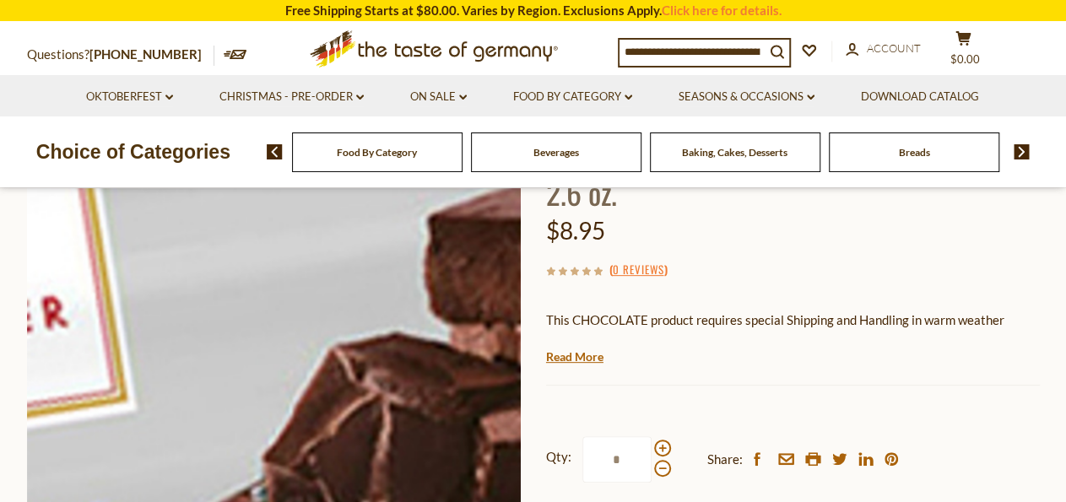
click at [411, 311] on img at bounding box center [274, 358] width 494 height 494
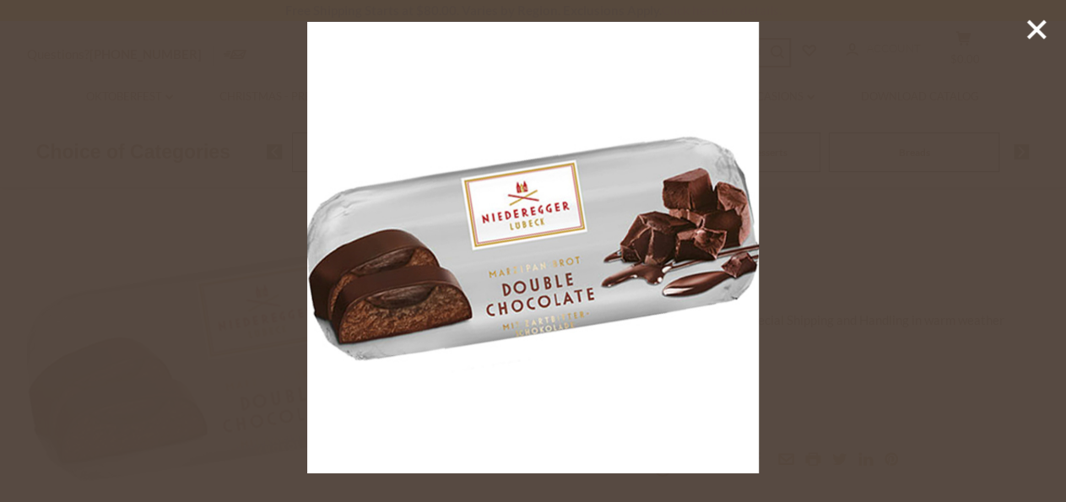
click at [1035, 19] on icon at bounding box center [1036, 29] width 25 height 25
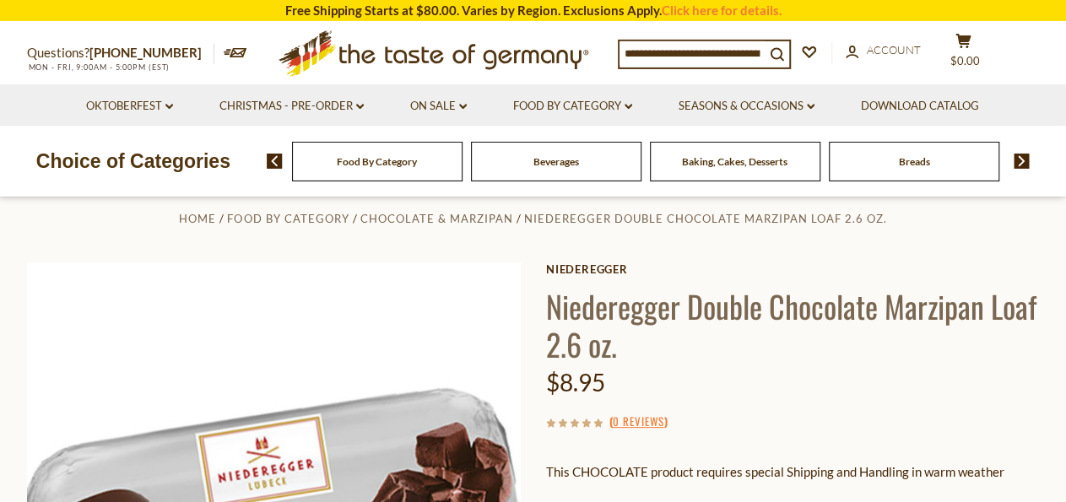
scroll to position [0, 0]
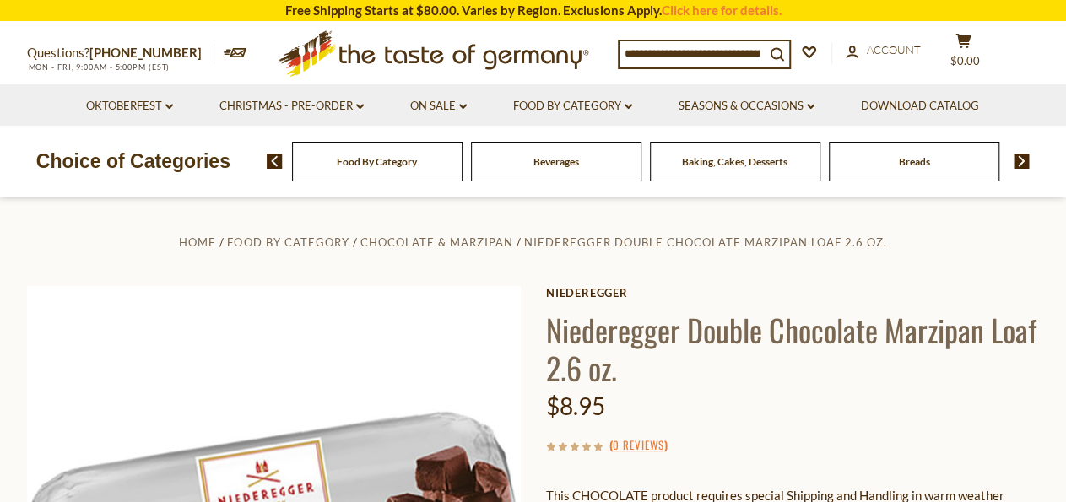
click at [741, 329] on h1 "Niederegger Double Chocolate Marzipan Loaf 2.6 oz." at bounding box center [793, 349] width 494 height 76
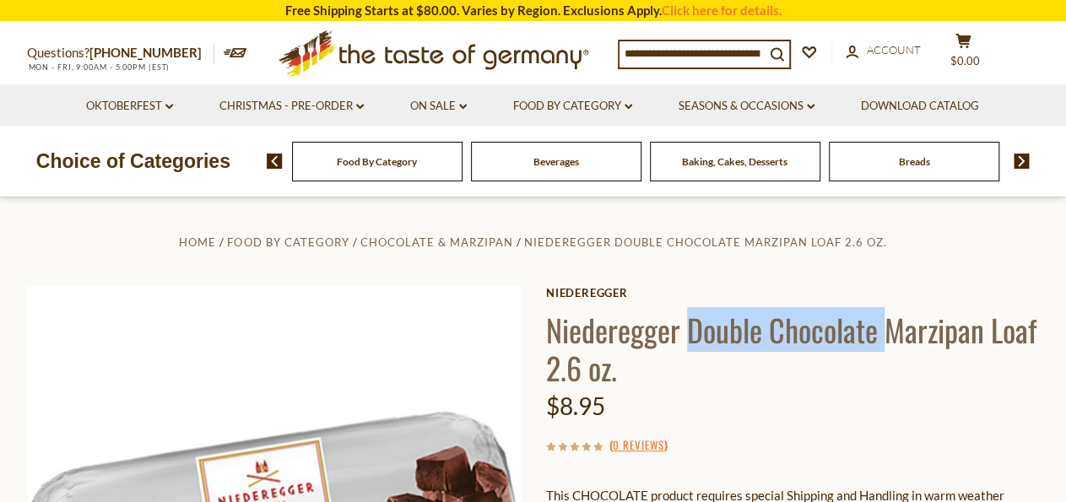
drag, startPoint x: 741, startPoint y: 329, endPoint x: 811, endPoint y: 337, distance: 70.5
click at [811, 337] on h1 "Niederegger Double Chocolate Marzipan Loaf 2.6 oz." at bounding box center [793, 349] width 494 height 76
copy h1 "Double Chocolate"
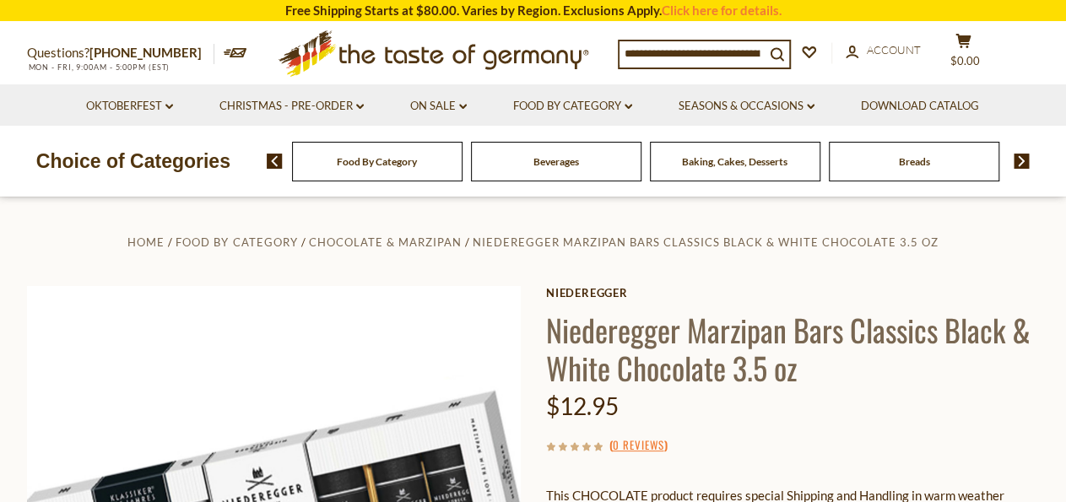
click at [956, 334] on h1 "Niederegger Marzipan Bars Classics Black & White Chocolate 3.5 oz" at bounding box center [793, 349] width 494 height 76
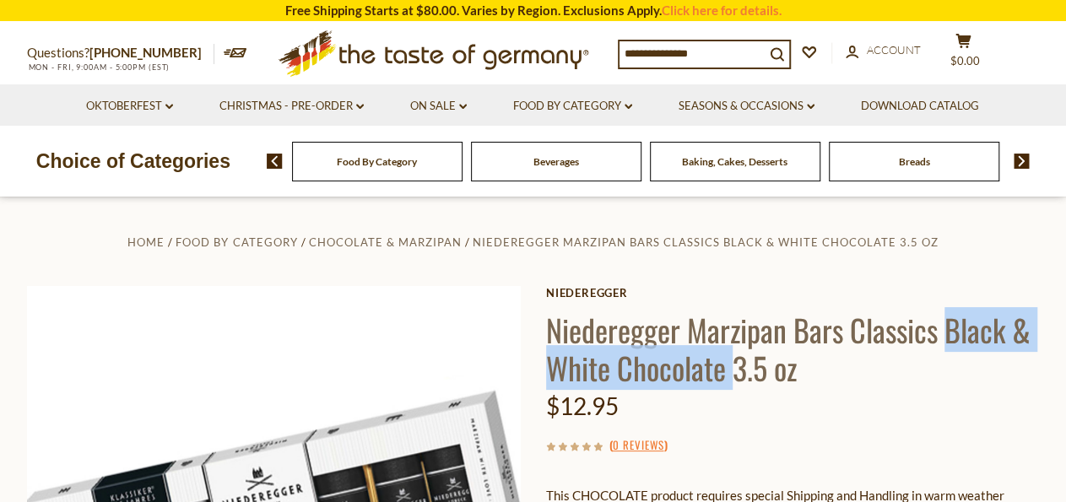
drag, startPoint x: 956, startPoint y: 334, endPoint x: 688, endPoint y: 376, distance: 271.6
click at [688, 376] on h1 "Niederegger Marzipan Bars Classics Black & White Chocolate 3.5 oz" at bounding box center [793, 349] width 494 height 76
copy h1 "Black & White Chocolate"
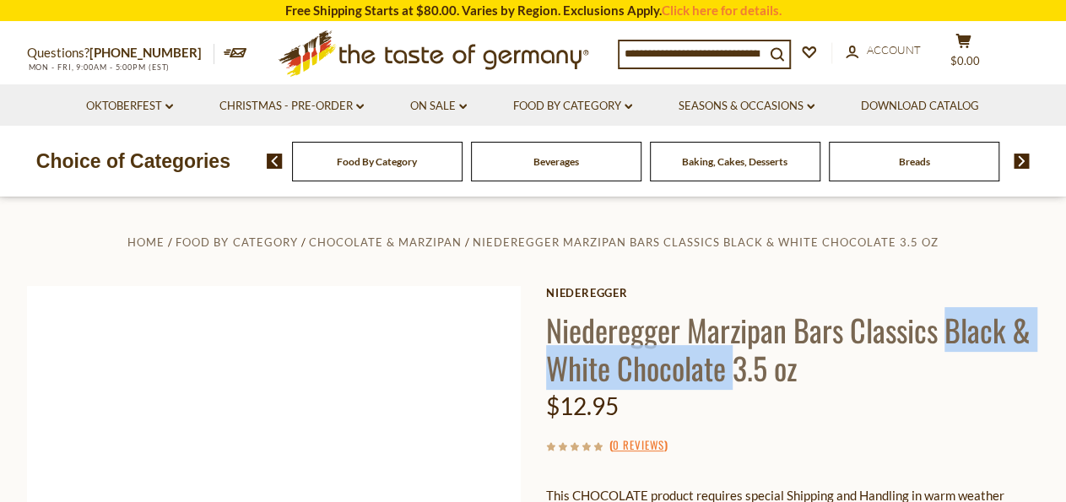
scroll to position [176, 0]
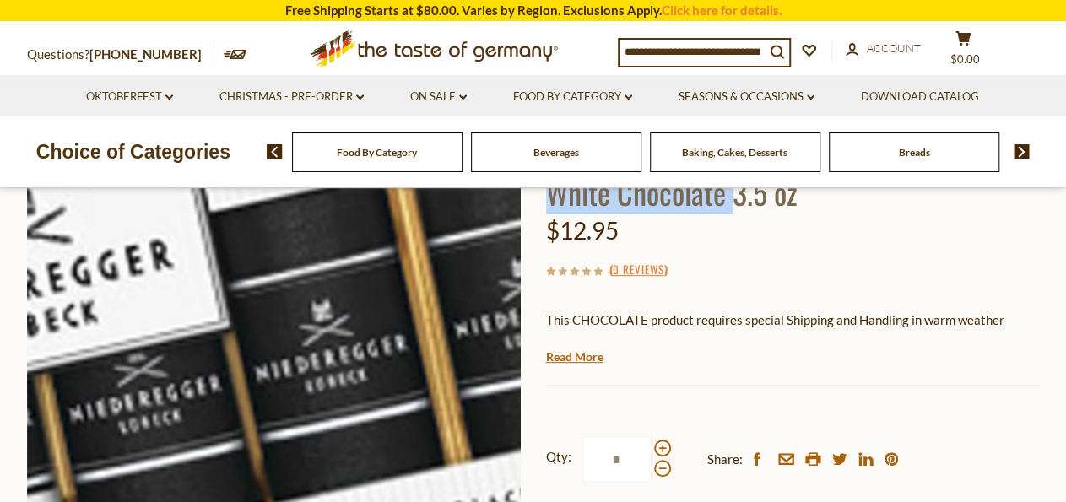
click at [353, 336] on img at bounding box center [274, 358] width 494 height 494
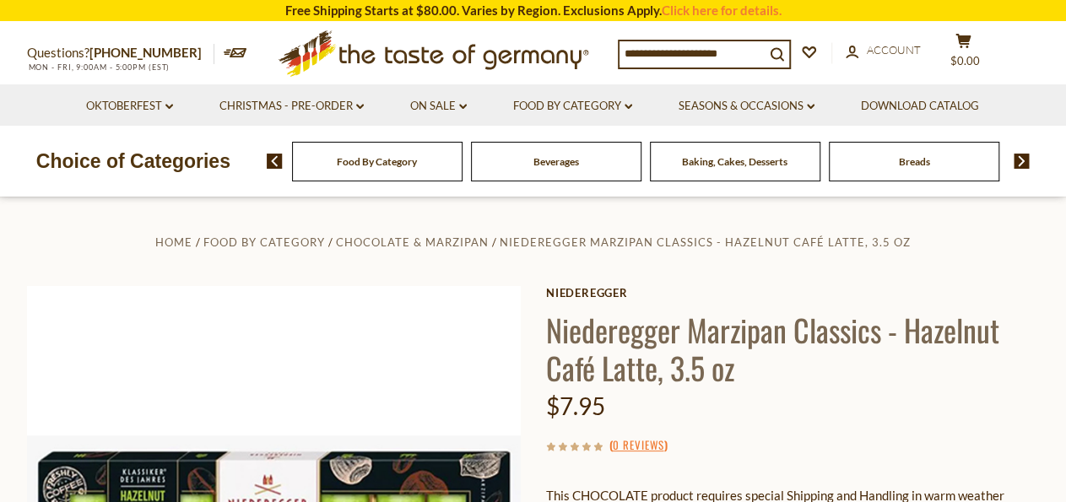
click at [936, 335] on h1 "Niederegger Marzipan Classics - Hazelnut Café Latte, 3.5 oz" at bounding box center [793, 349] width 494 height 76
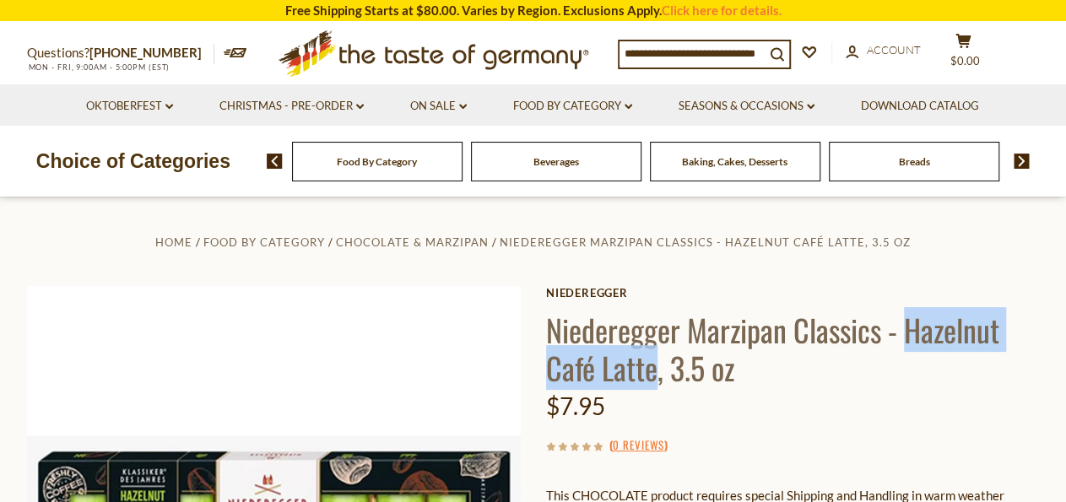
drag, startPoint x: 936, startPoint y: 335, endPoint x: 604, endPoint y: 365, distance: 334.0
click at [604, 365] on h1 "Niederegger Marzipan Classics - Hazelnut Café Latte, 3.5 oz" at bounding box center [793, 349] width 494 height 76
copy h1 "Hazelnut Café Latte"
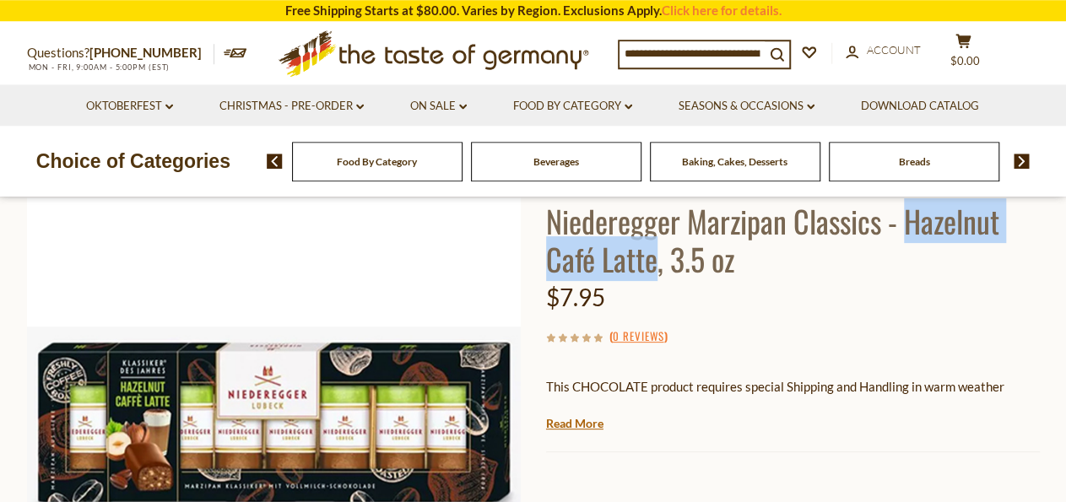
scroll to position [263, 0]
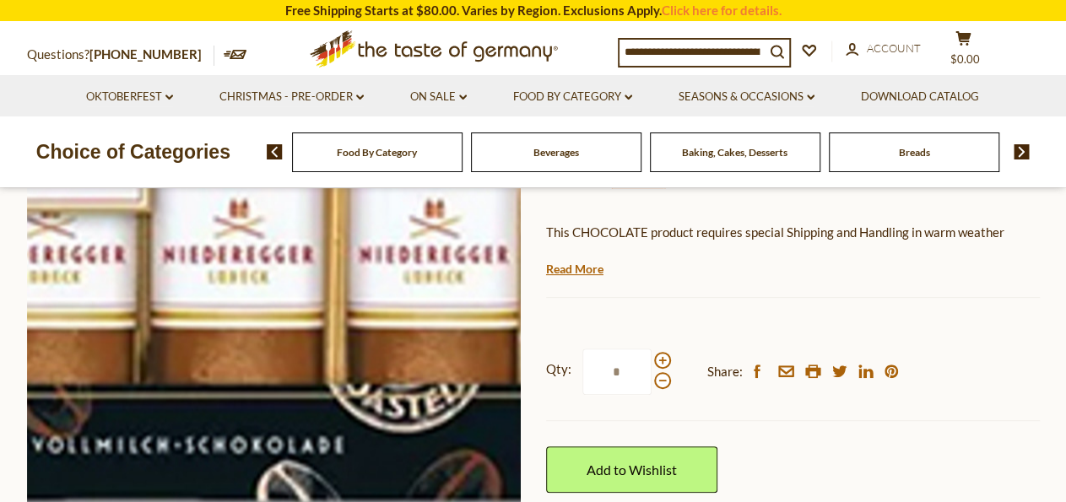
click at [383, 284] on img at bounding box center [274, 270] width 494 height 494
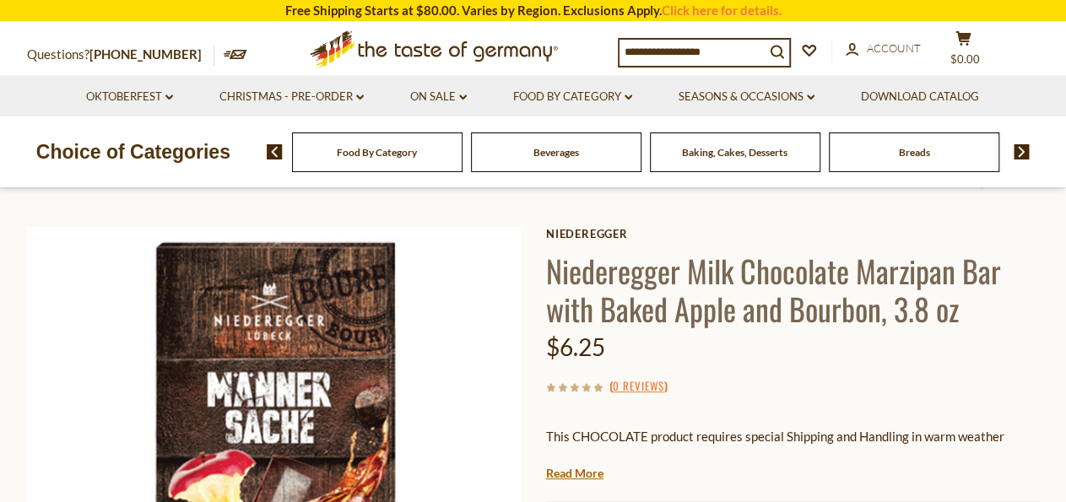
scroll to position [88, 0]
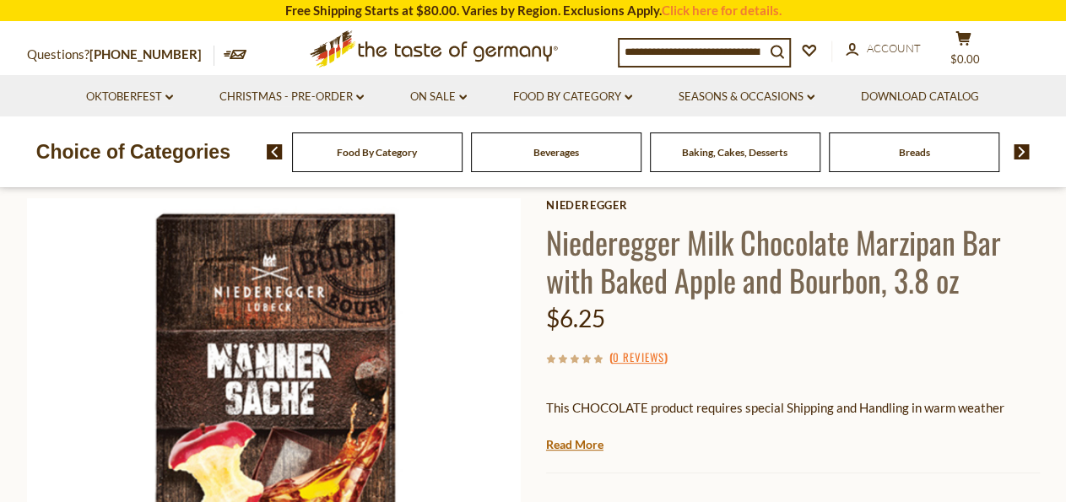
click at [652, 278] on h1 "Niederegger Milk Chocolate Marzipan Bar with Baked Apple and Bourbon, 3.8 oz" at bounding box center [793, 261] width 494 height 76
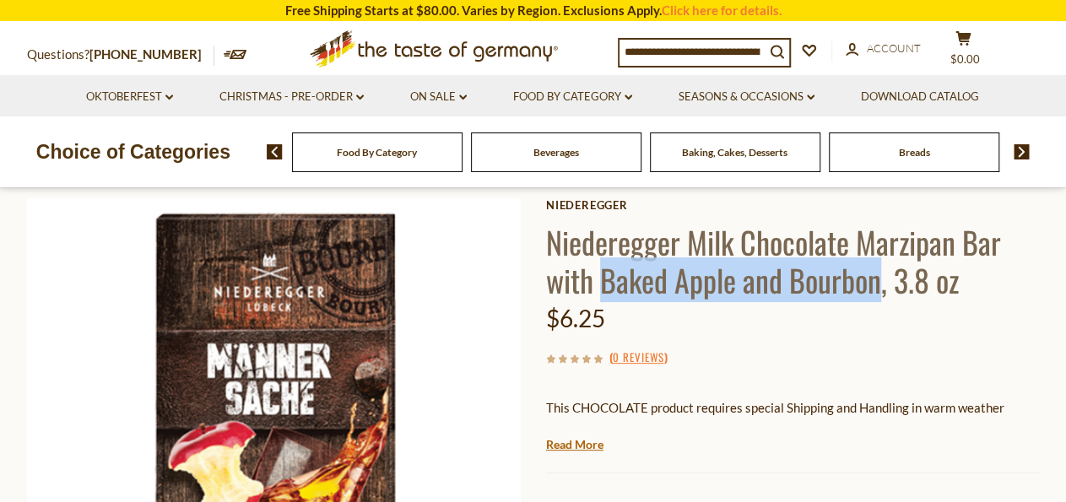
drag, startPoint x: 652, startPoint y: 278, endPoint x: 804, endPoint y: 290, distance: 151.6
click at [804, 290] on h1 "Niederegger Milk Chocolate Marzipan Bar with Baked Apple and Bourbon, 3.8 oz" at bounding box center [793, 261] width 494 height 76
copy h1 "Baked Apple and Bourbon"
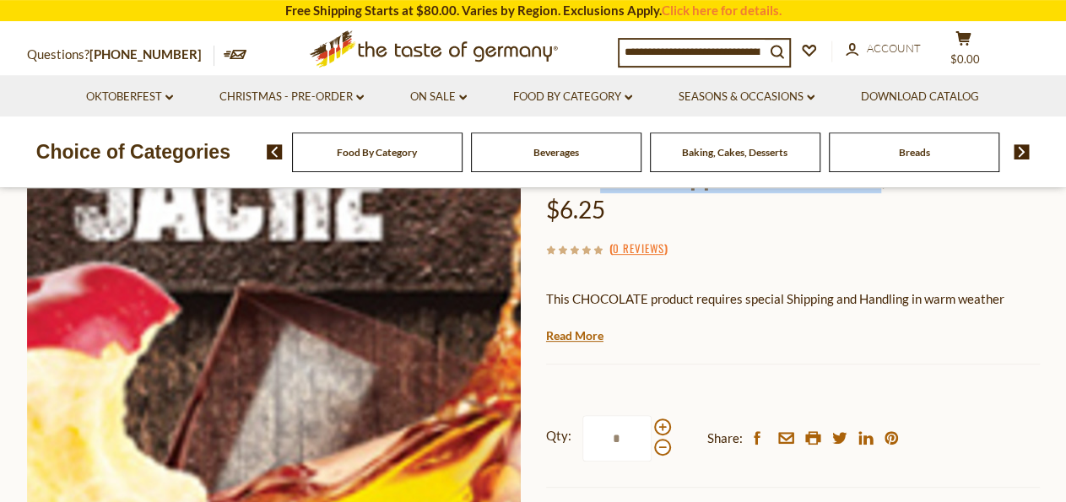
scroll to position [263, 0]
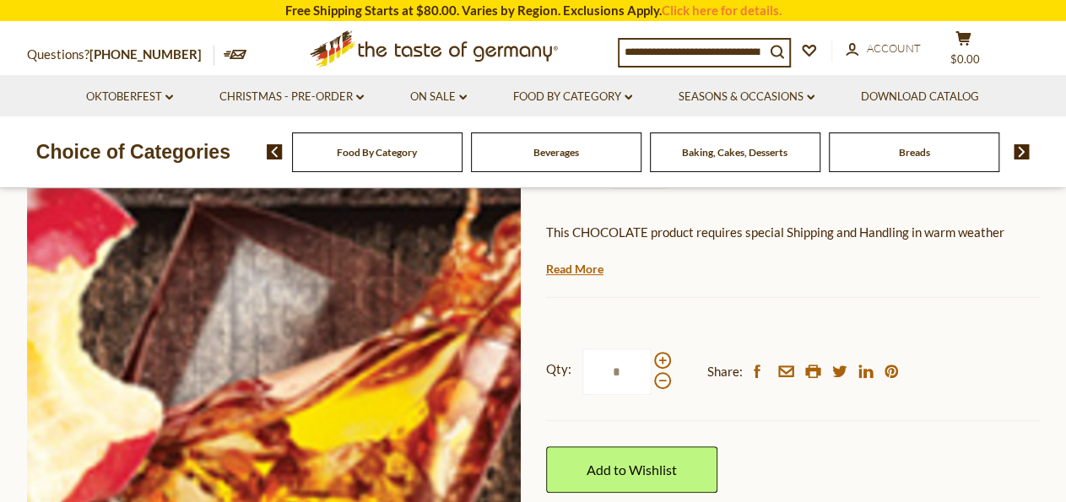
click at [303, 273] on img at bounding box center [274, 270] width 494 height 494
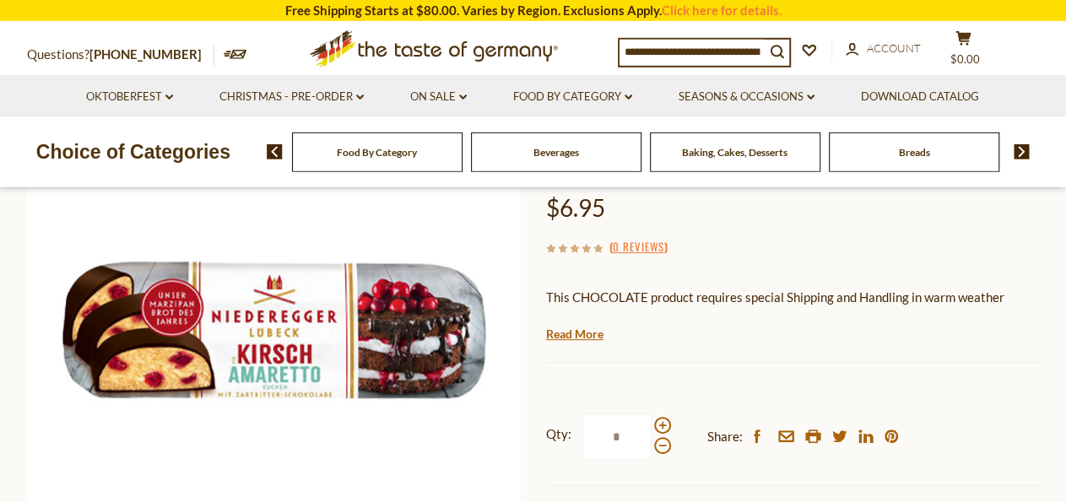
scroll to position [88, 0]
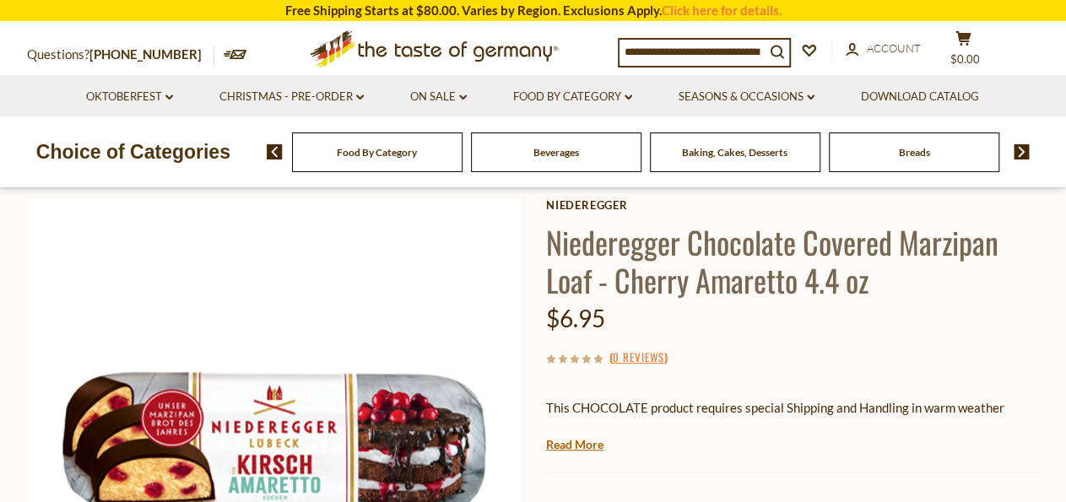
click at [655, 279] on h1 "Niederegger Chocolate Covered Marzipan Loaf - Cherry Amaretto 4.4 oz" at bounding box center [793, 261] width 494 height 76
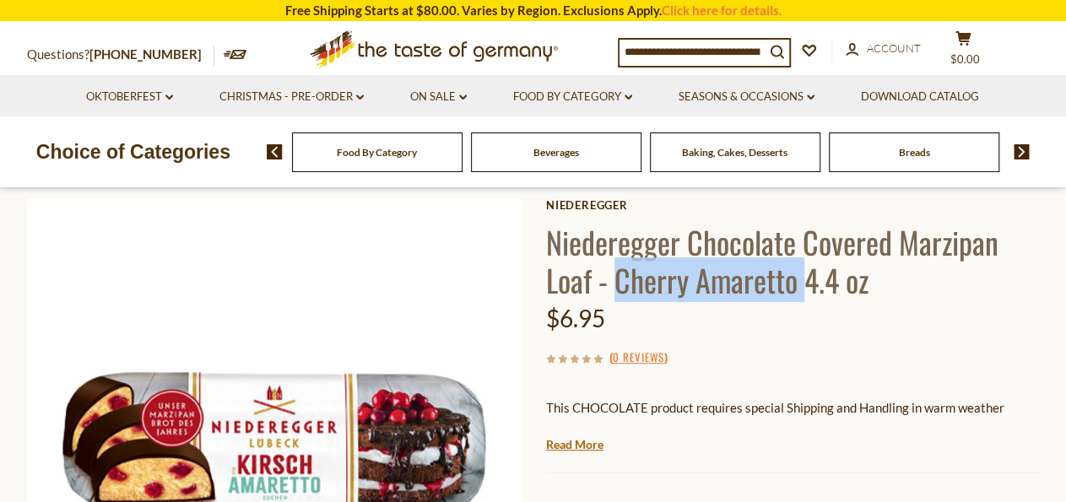
drag, startPoint x: 655, startPoint y: 279, endPoint x: 705, endPoint y: 288, distance: 50.5
click at [705, 288] on h1 "Niederegger Chocolate Covered Marzipan Loaf - Cherry Amaretto 4.4 oz" at bounding box center [793, 261] width 494 height 76
copy h1 "Cherry Amaretto"
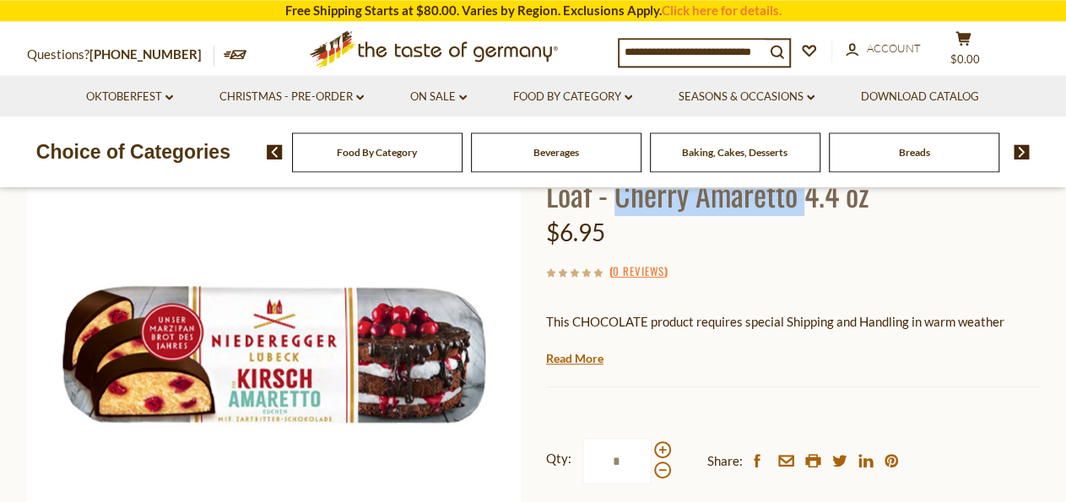
scroll to position [176, 0]
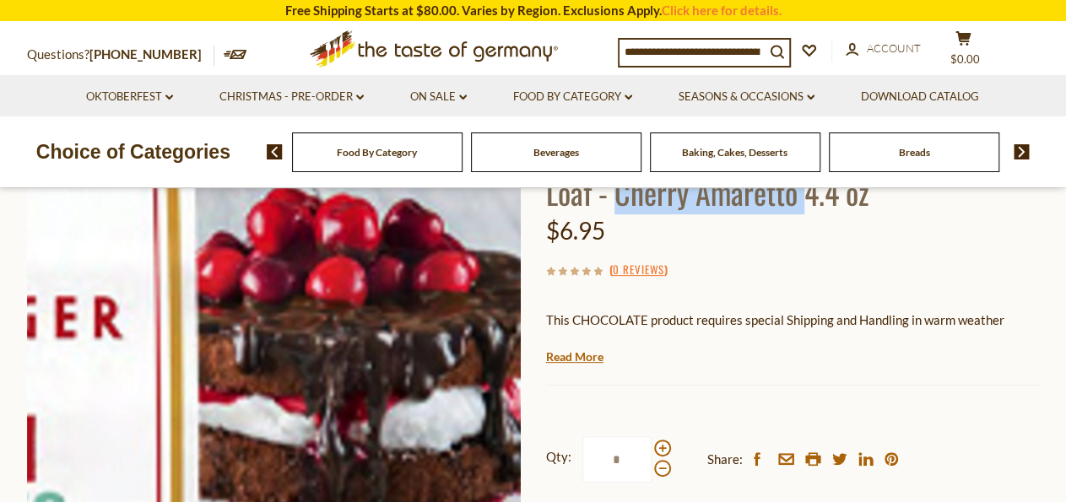
click at [421, 348] on img at bounding box center [274, 358] width 494 height 494
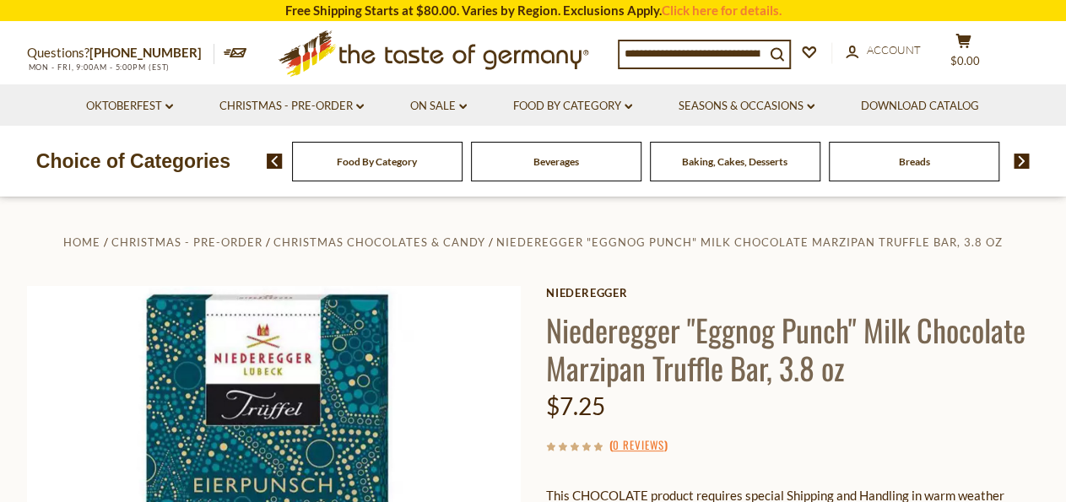
click at [748, 327] on h1 "Niederegger "Eggnog Punch" Milk Chocolate Marzipan Truffle Bar, 3.8 oz" at bounding box center [793, 349] width 494 height 76
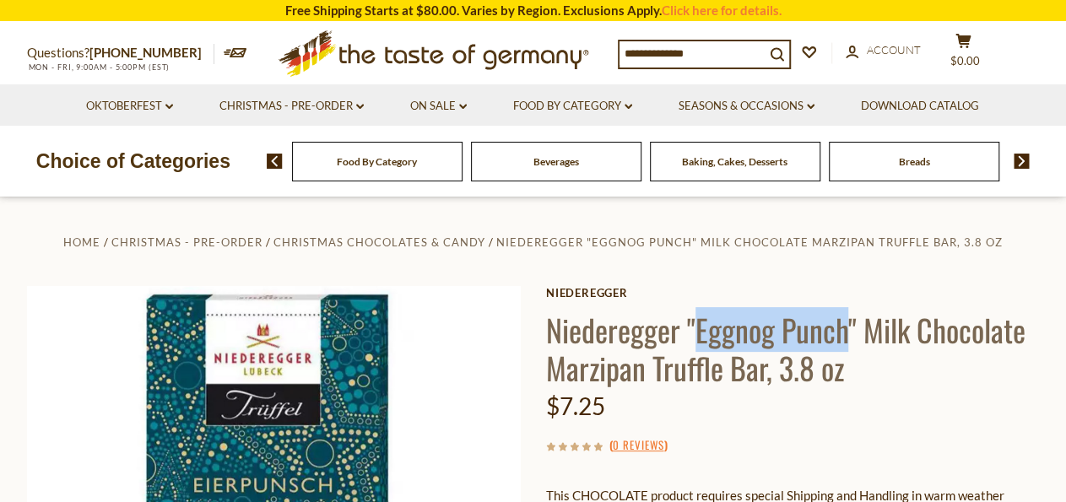
drag, startPoint x: 748, startPoint y: 327, endPoint x: 789, endPoint y: 328, distance: 41.4
click at [789, 328] on h1 "Niederegger "Eggnog Punch" Milk Chocolate Marzipan Truffle Bar, 3.8 oz" at bounding box center [793, 349] width 494 height 76
copy h1 "Eggnog Punch"
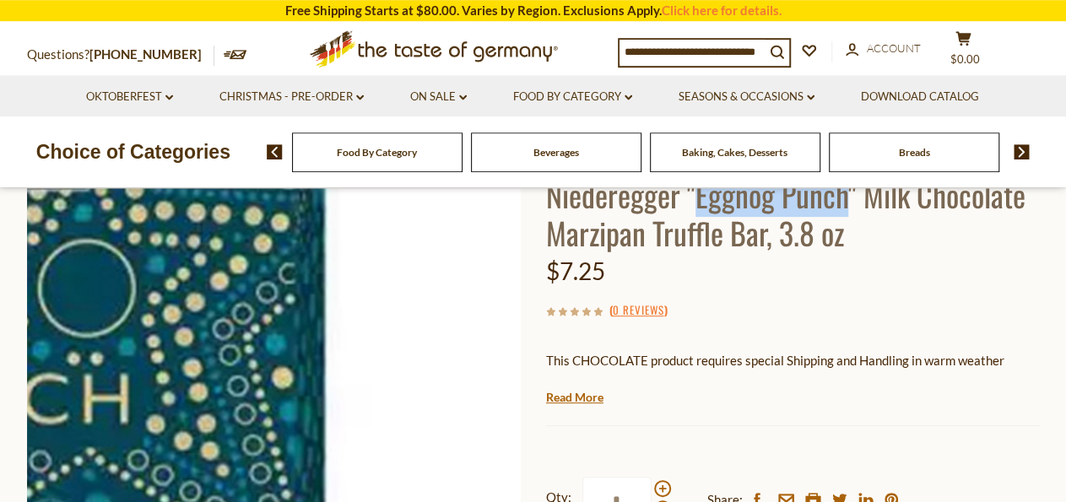
scroll to position [176, 0]
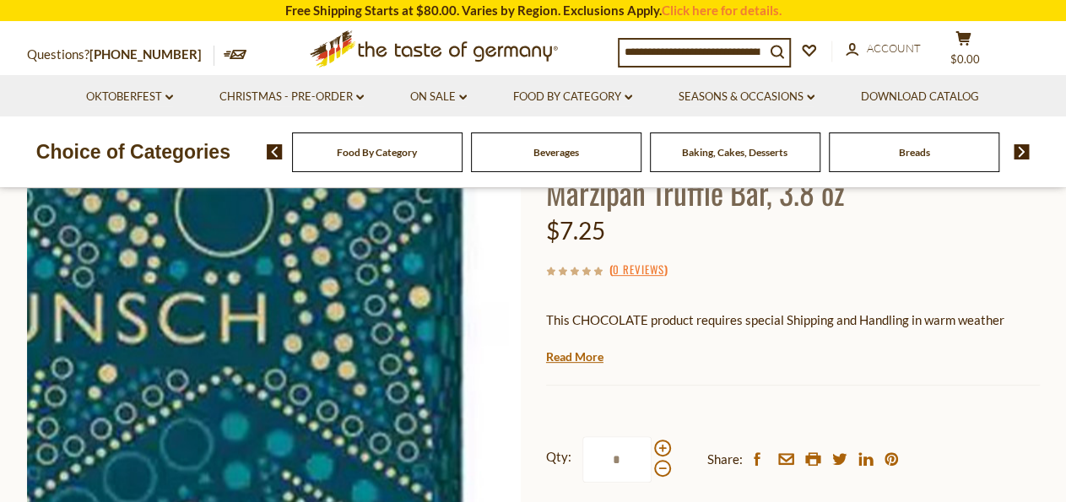
click at [358, 306] on img at bounding box center [274, 358] width 494 height 494
